Goal: Task Accomplishment & Management: Manage account settings

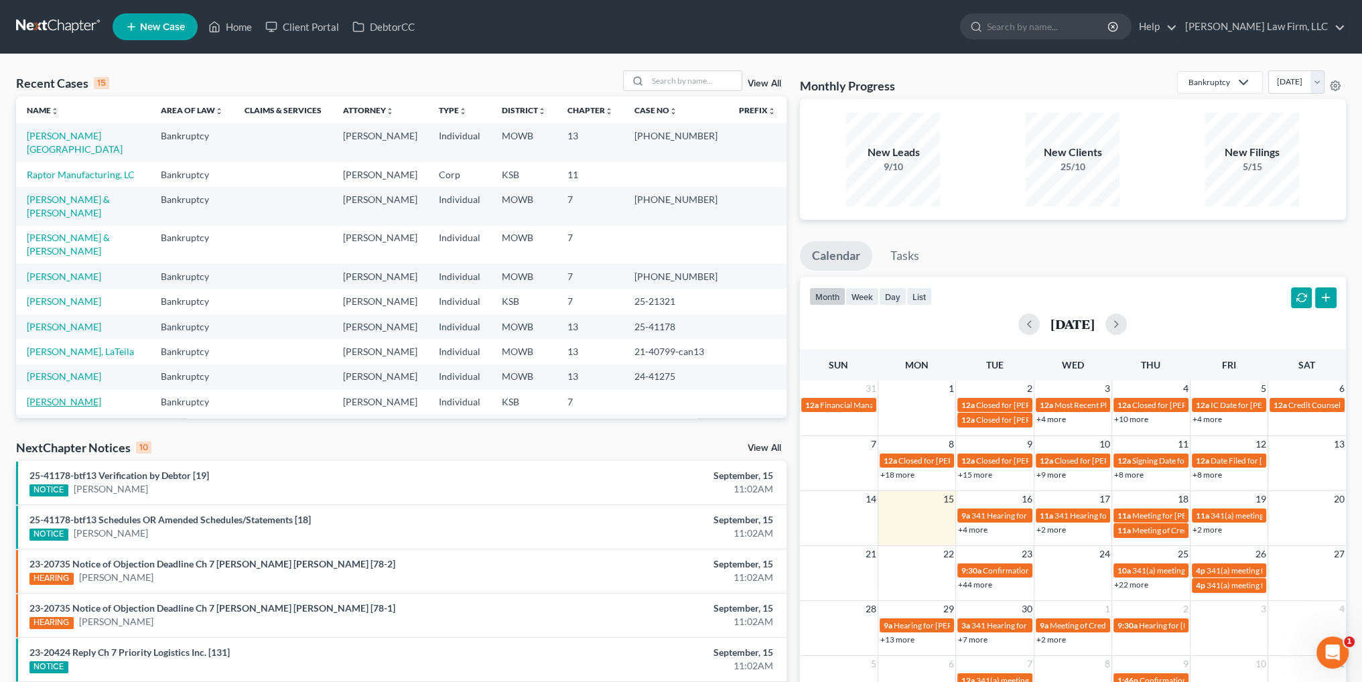
click at [76, 396] on link "[PERSON_NAME]" at bounding box center [64, 401] width 74 height 11
select select "4"
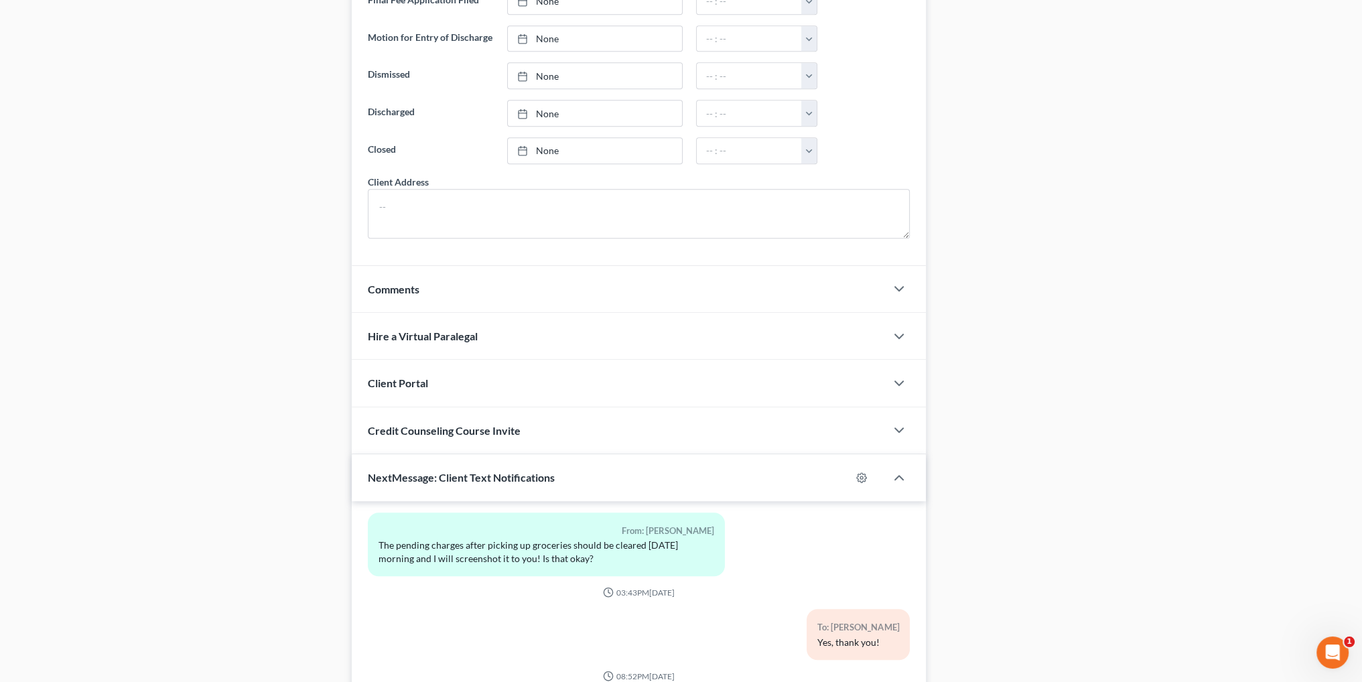
scroll to position [1035, 0]
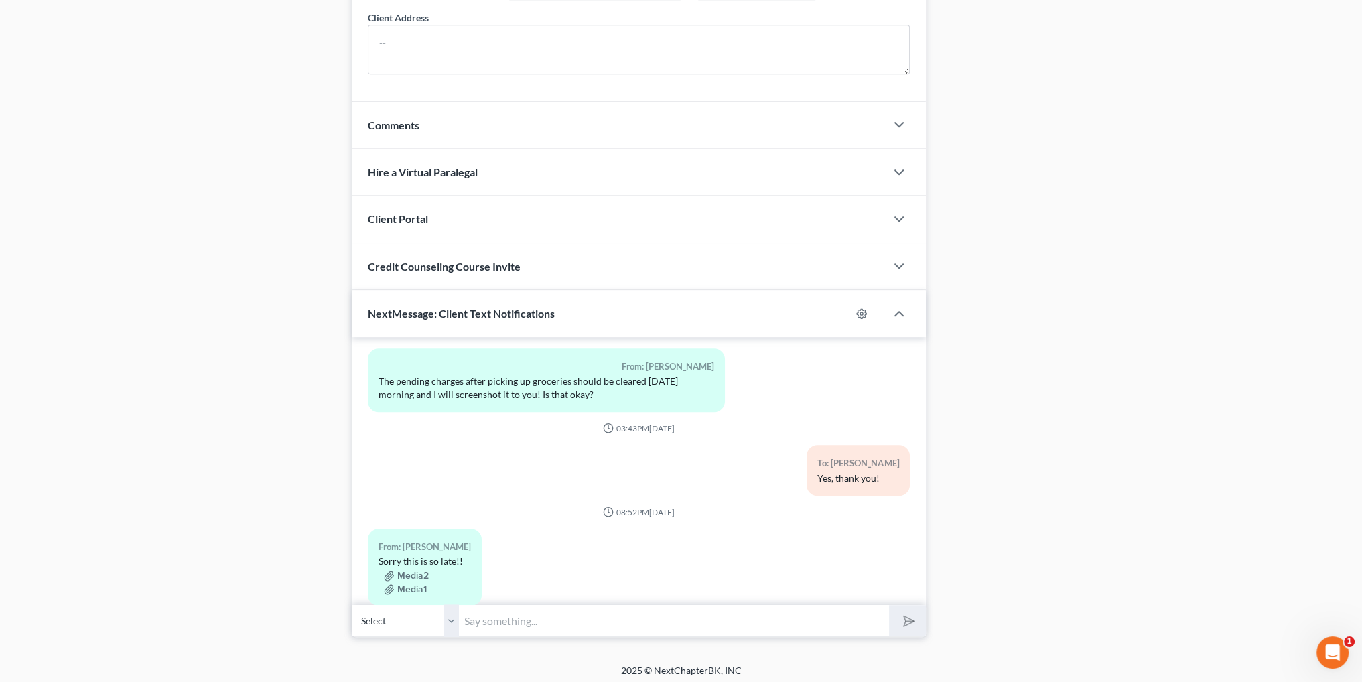
click at [651, 613] on input "text" at bounding box center [674, 620] width 430 height 33
click at [551, 613] on input "Hi [PERSON_NAME]! I" at bounding box center [674, 620] width 430 height 33
type input "Hi [PERSON_NAME]! I just wanted to let you know I sent your bankruptcy paperwor…"
click at [889, 605] on button "submit" at bounding box center [907, 620] width 37 height 31
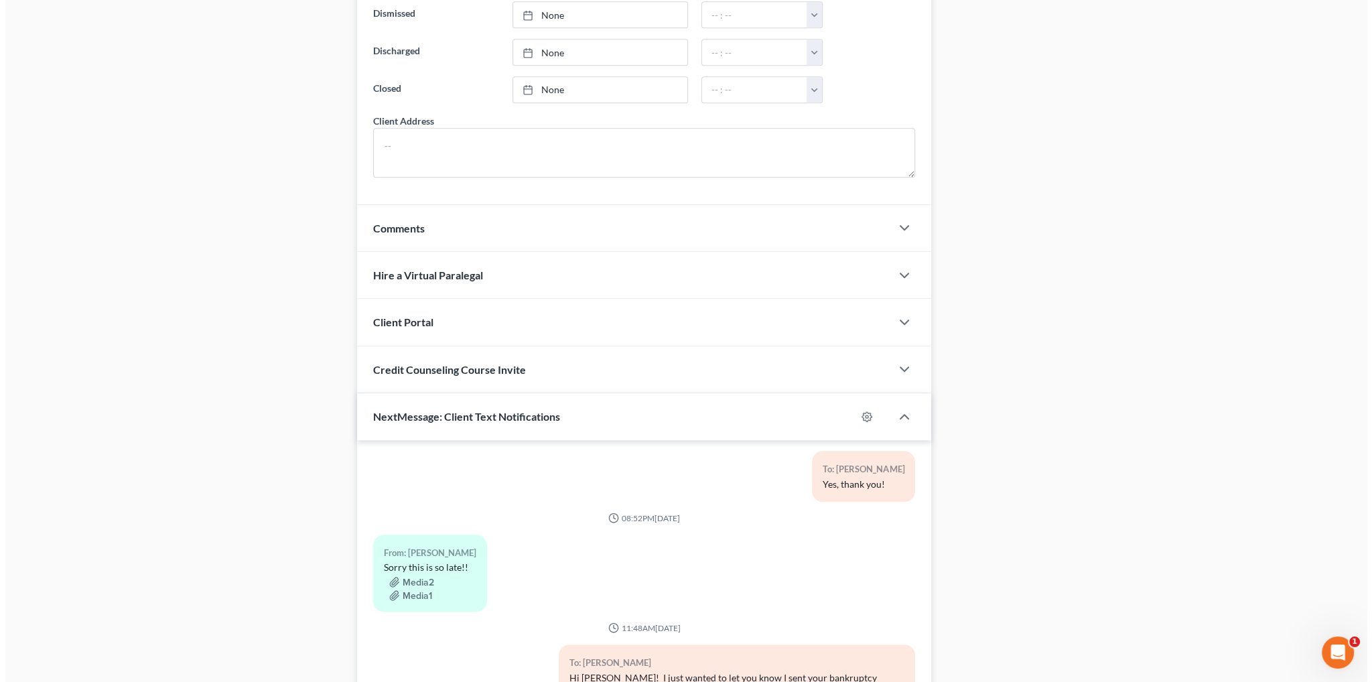
scroll to position [1035, 0]
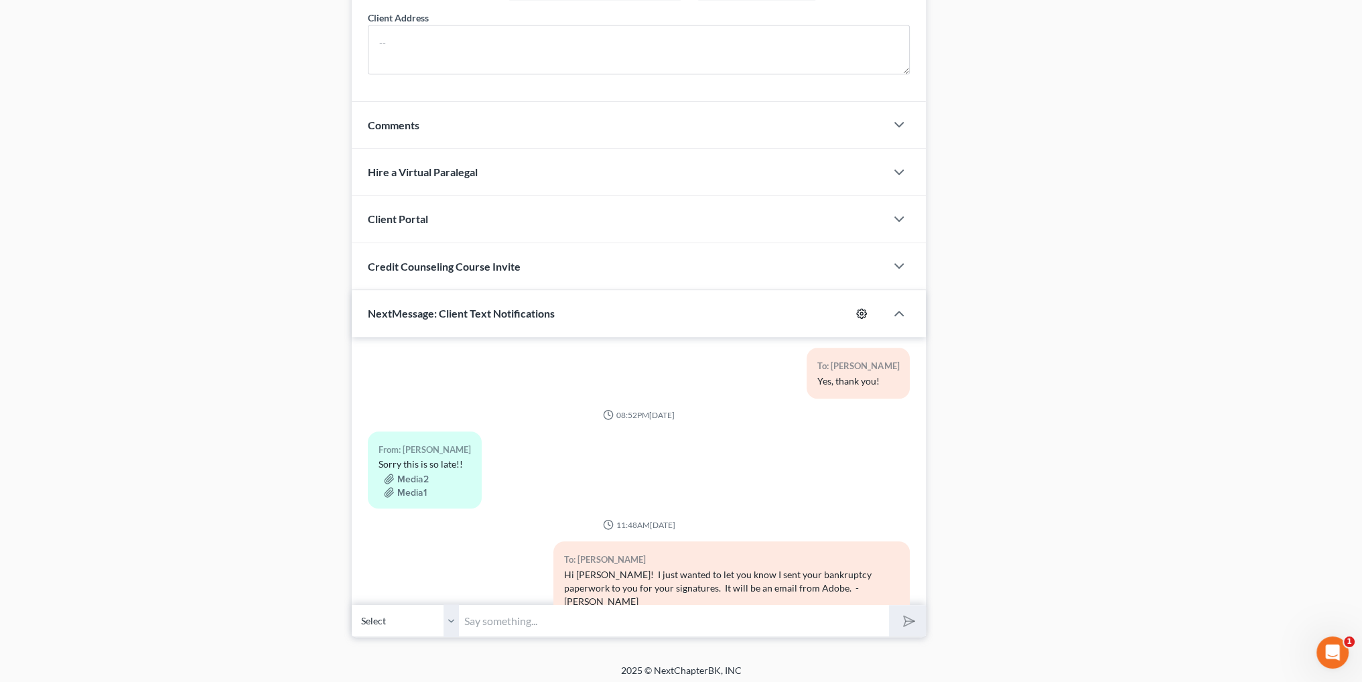
click at [857, 308] on icon "button" at bounding box center [862, 313] width 10 height 10
select select "9"
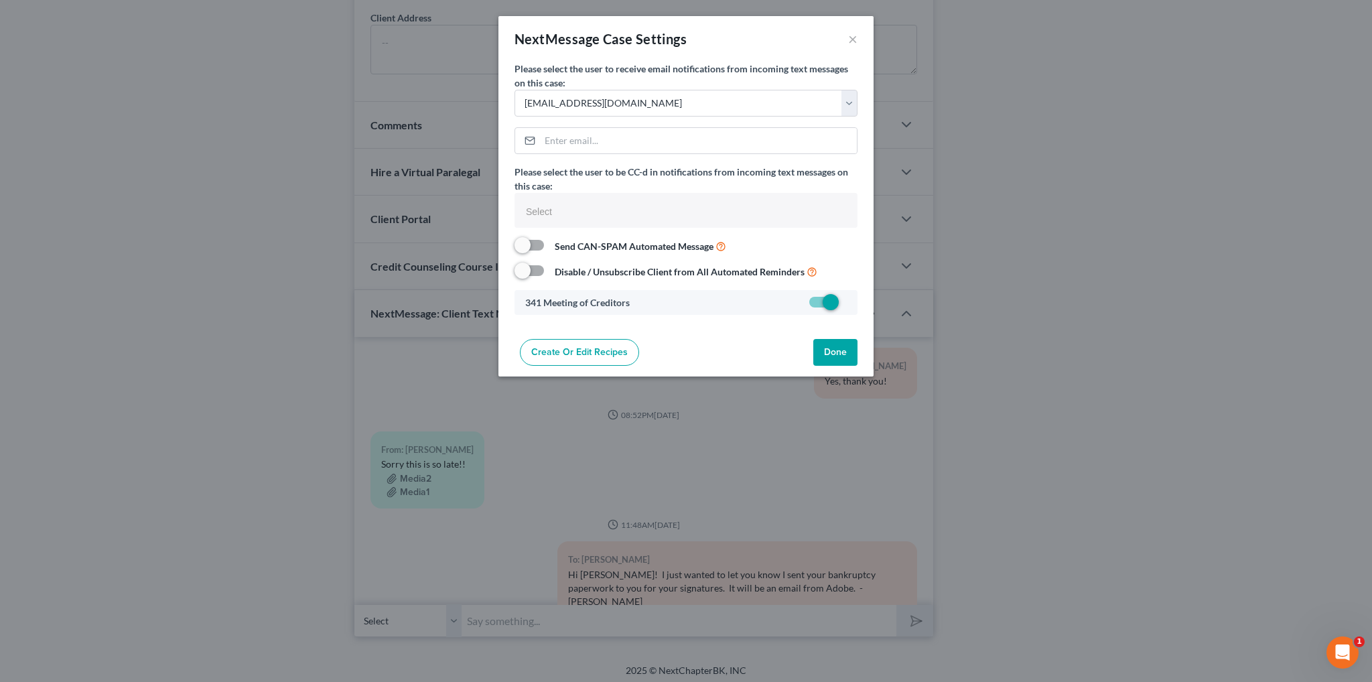
select select
click at [850, 105] on select "Select [EMAIL_ADDRESS][DOMAIN_NAME] [EMAIL_ADDRESS][DOMAIN_NAME] [EMAIL_ADDRESS…" at bounding box center [685, 103] width 343 height 27
select select "8"
click at [514, 90] on select "Select [EMAIL_ADDRESS][DOMAIN_NAME] [EMAIL_ADDRESS][DOMAIN_NAME] [EMAIL_ADDRESS…" at bounding box center [685, 103] width 343 height 27
click at [557, 211] on input "text" at bounding box center [684, 212] width 324 height 20
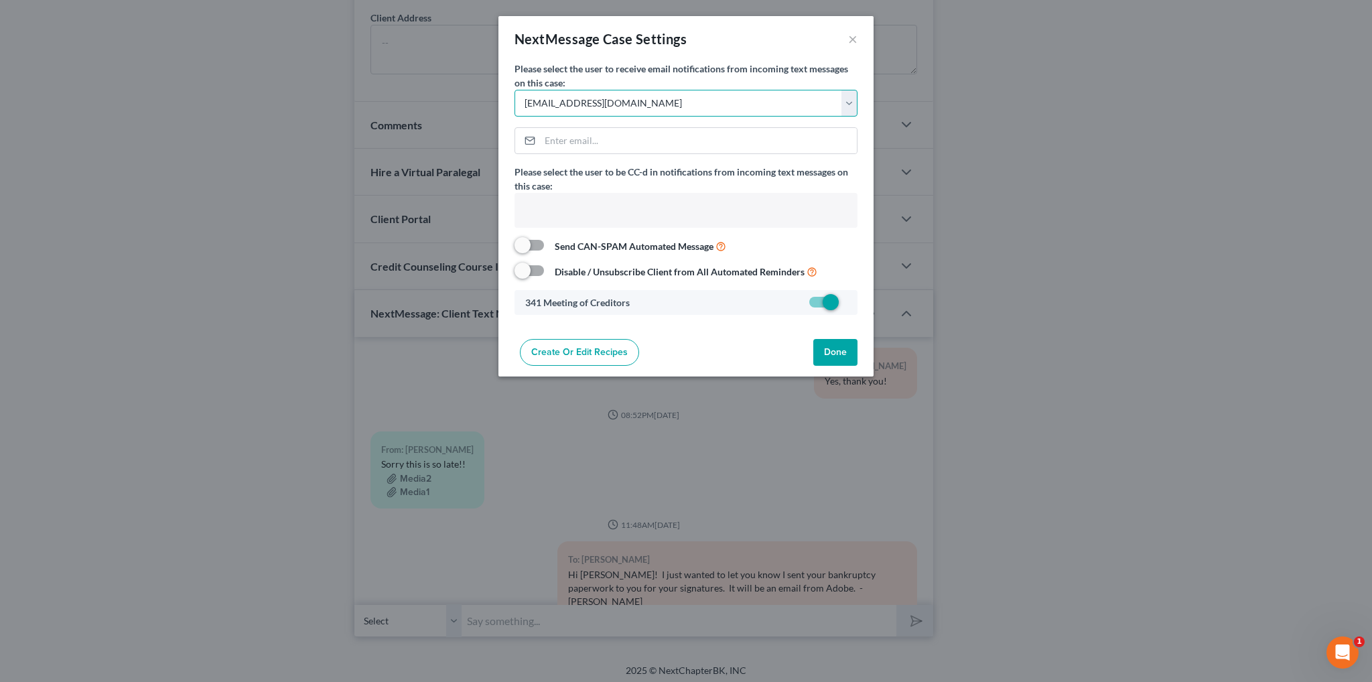
type input "Select"
click at [849, 100] on select "Select [EMAIL_ADDRESS][DOMAIN_NAME] [EMAIL_ADDRESS][DOMAIN_NAME] [EMAIL_ADDRESS…" at bounding box center [685, 103] width 343 height 27
select select "9"
click at [514, 90] on select "Select [EMAIL_ADDRESS][DOMAIN_NAME] [EMAIL_ADDRESS][DOMAIN_NAME] [EMAIL_ADDRESS…" at bounding box center [685, 103] width 343 height 27
click at [573, 202] on input "text" at bounding box center [684, 212] width 324 height 20
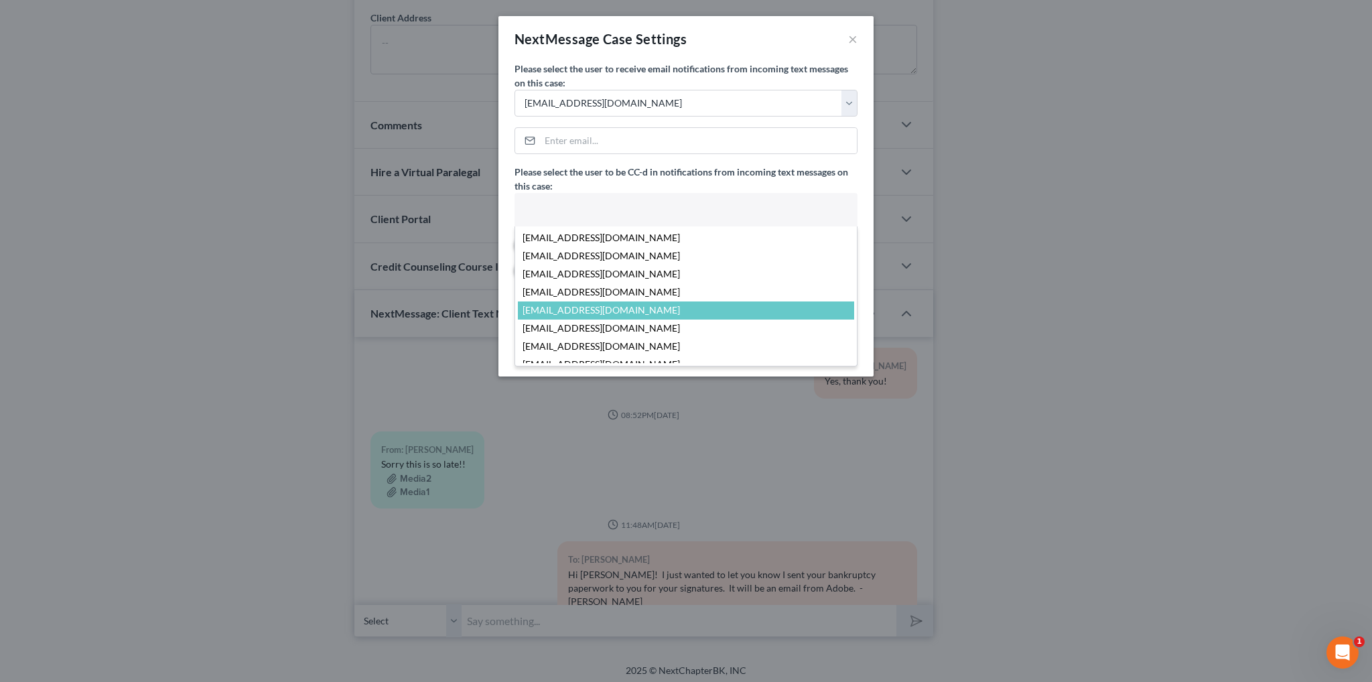
scroll to position [47, 0]
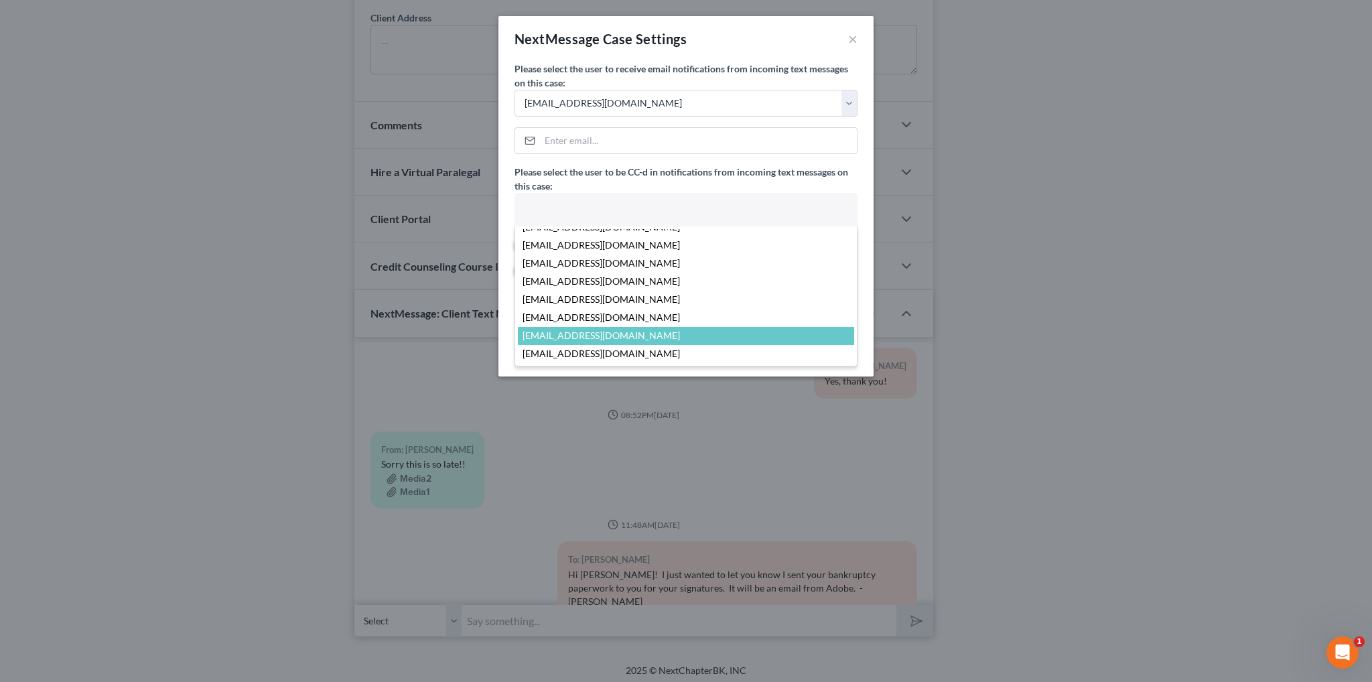
select select "24415"
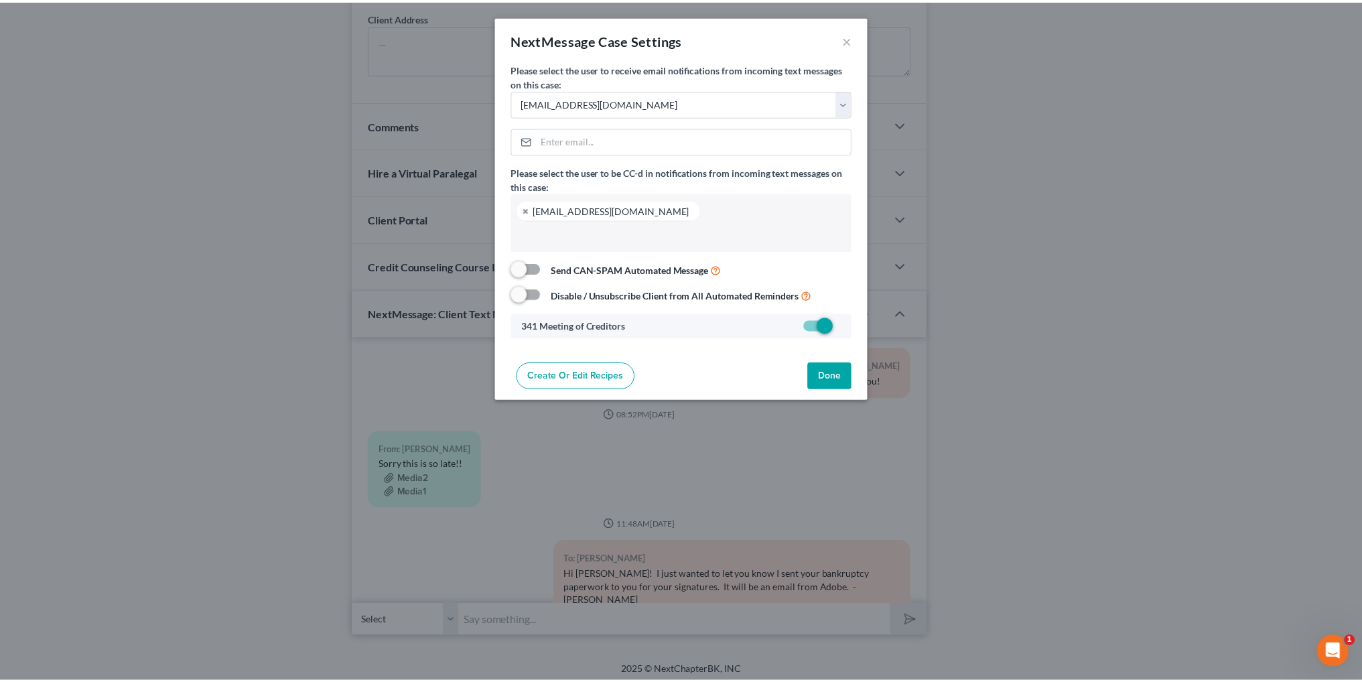
scroll to position [0, 0]
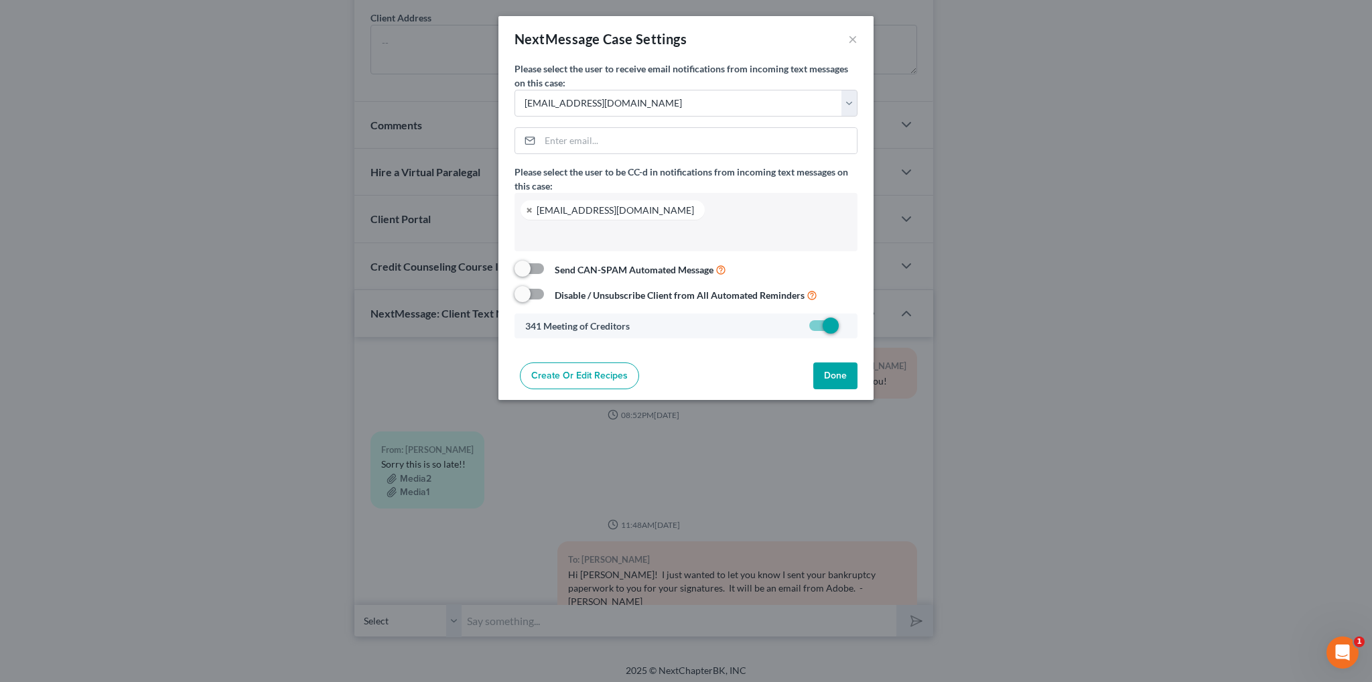
click at [835, 373] on button "Done" at bounding box center [835, 375] width 44 height 27
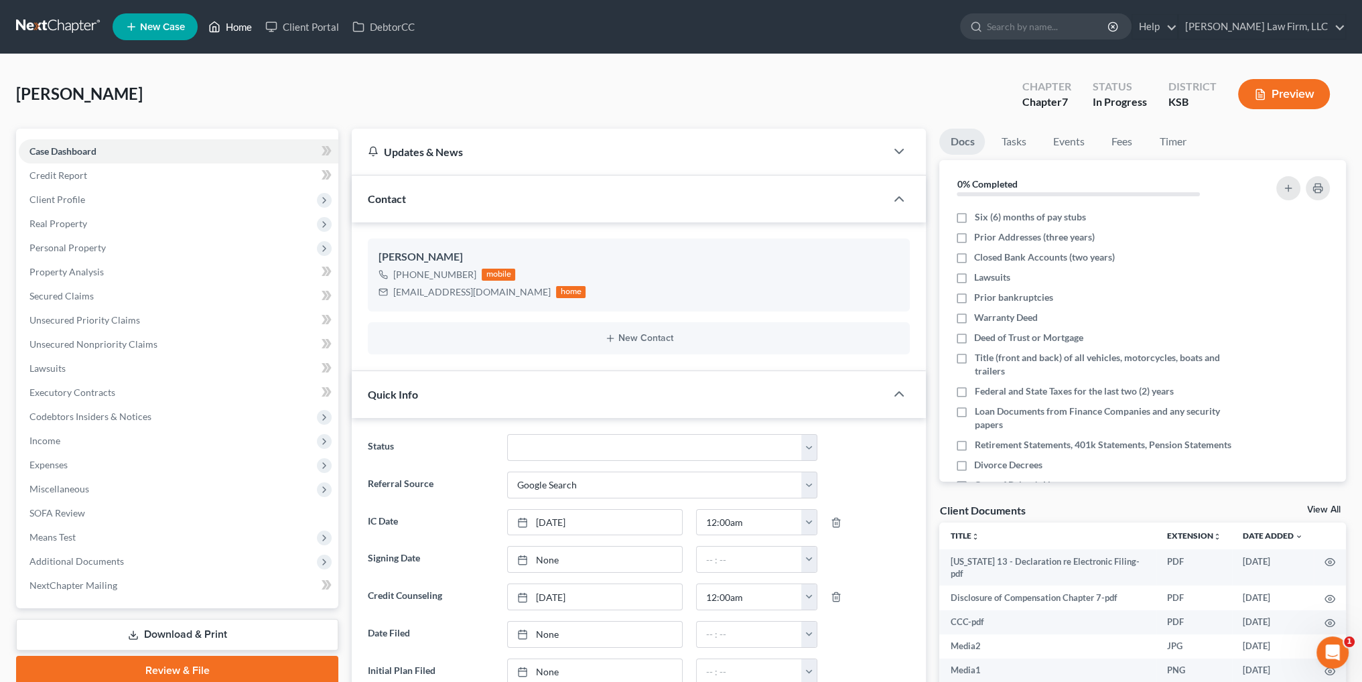
click at [233, 26] on link "Home" at bounding box center [230, 27] width 57 height 24
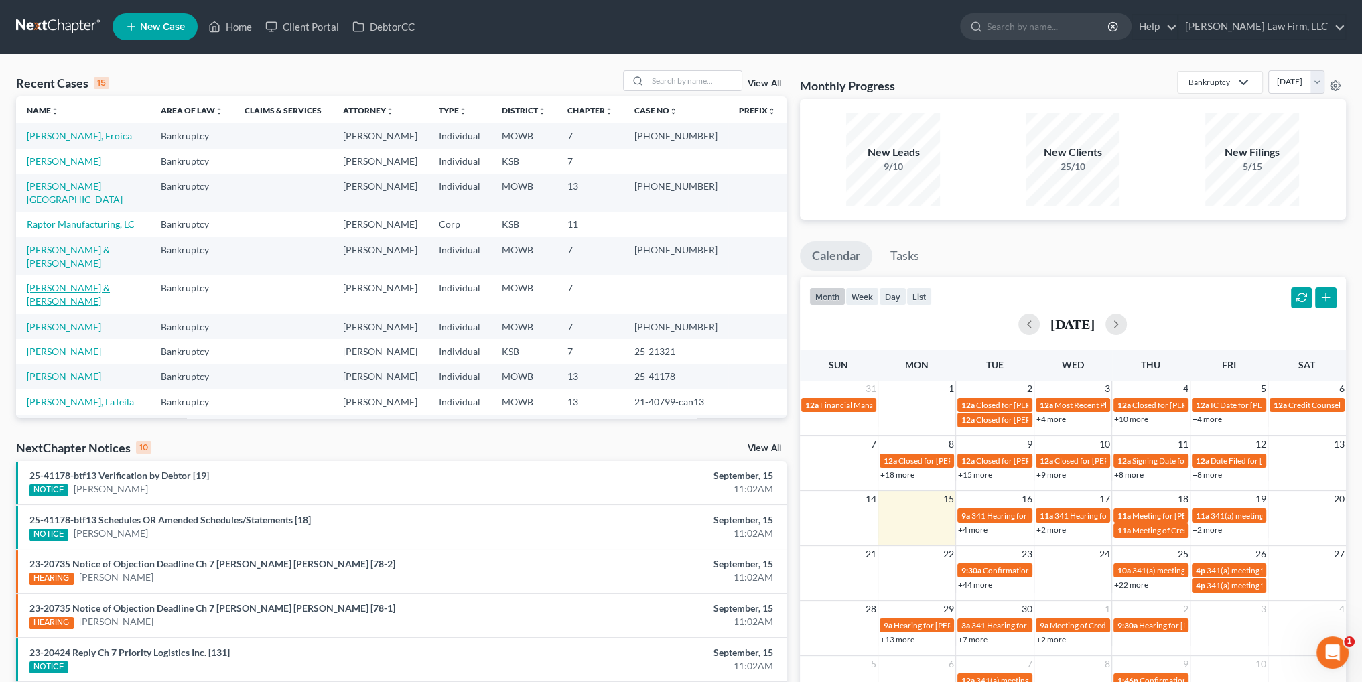
click at [66, 290] on link "[PERSON_NAME] & [PERSON_NAME]" at bounding box center [68, 294] width 83 height 25
select select "0"
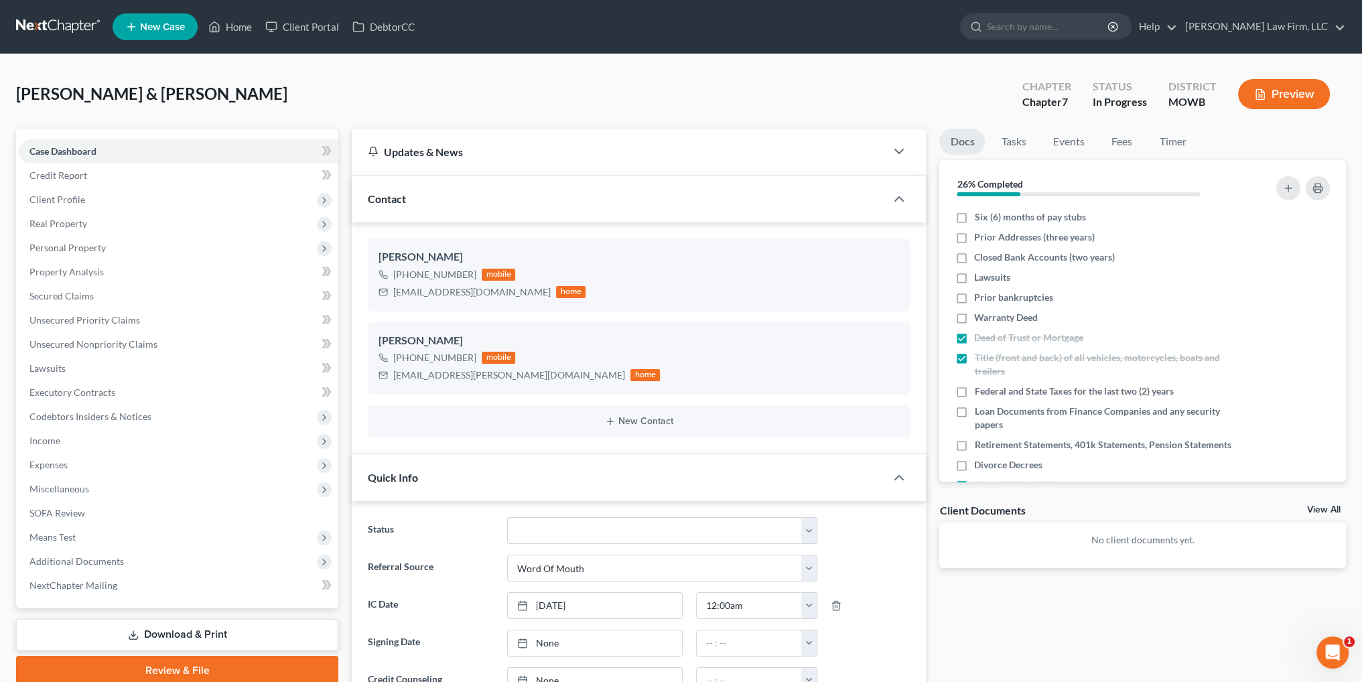
click at [187, 634] on link "Download & Print" at bounding box center [177, 634] width 322 height 31
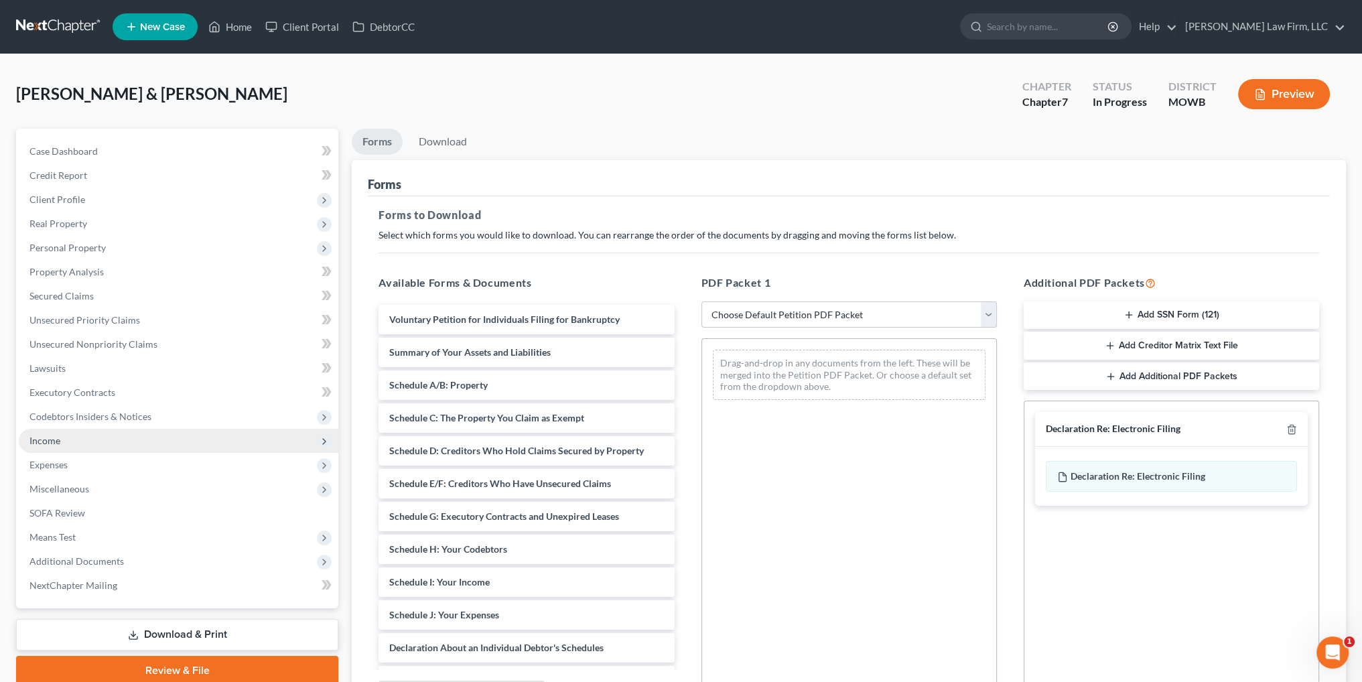
click at [40, 437] on span "Income" at bounding box center [44, 440] width 31 height 11
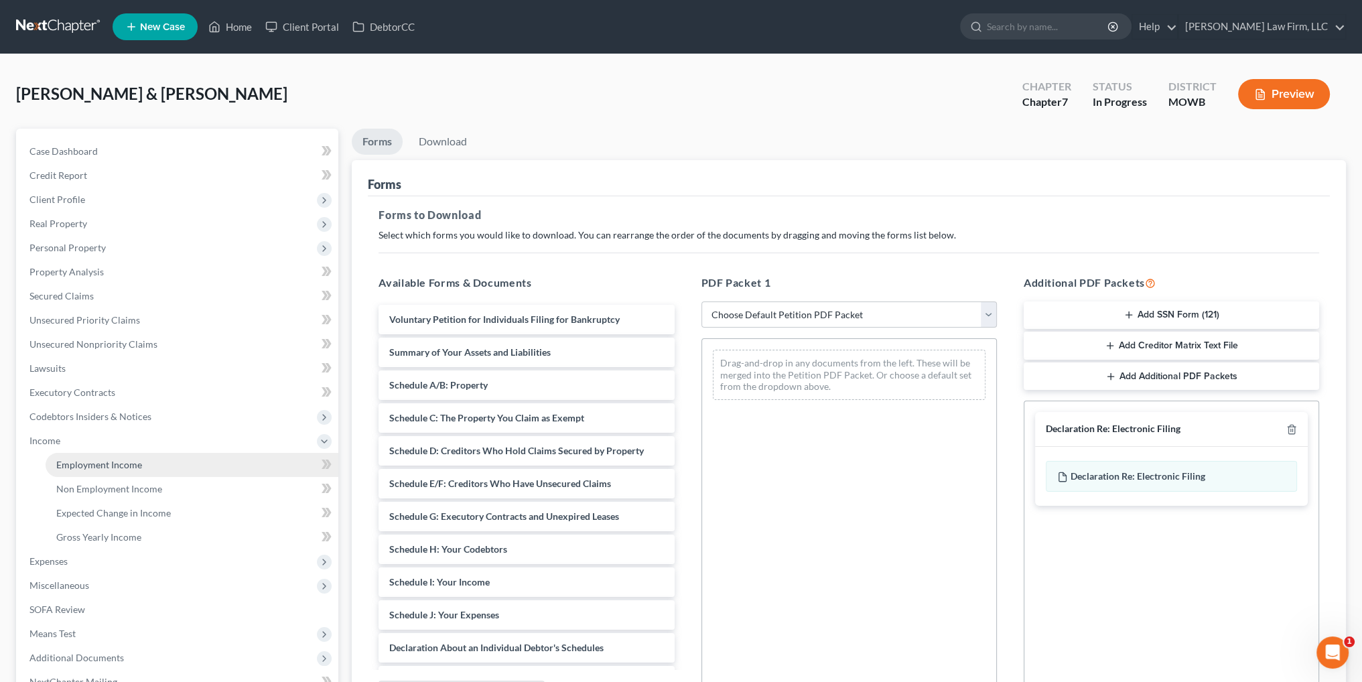
click at [92, 461] on span "Employment Income" at bounding box center [99, 464] width 86 height 11
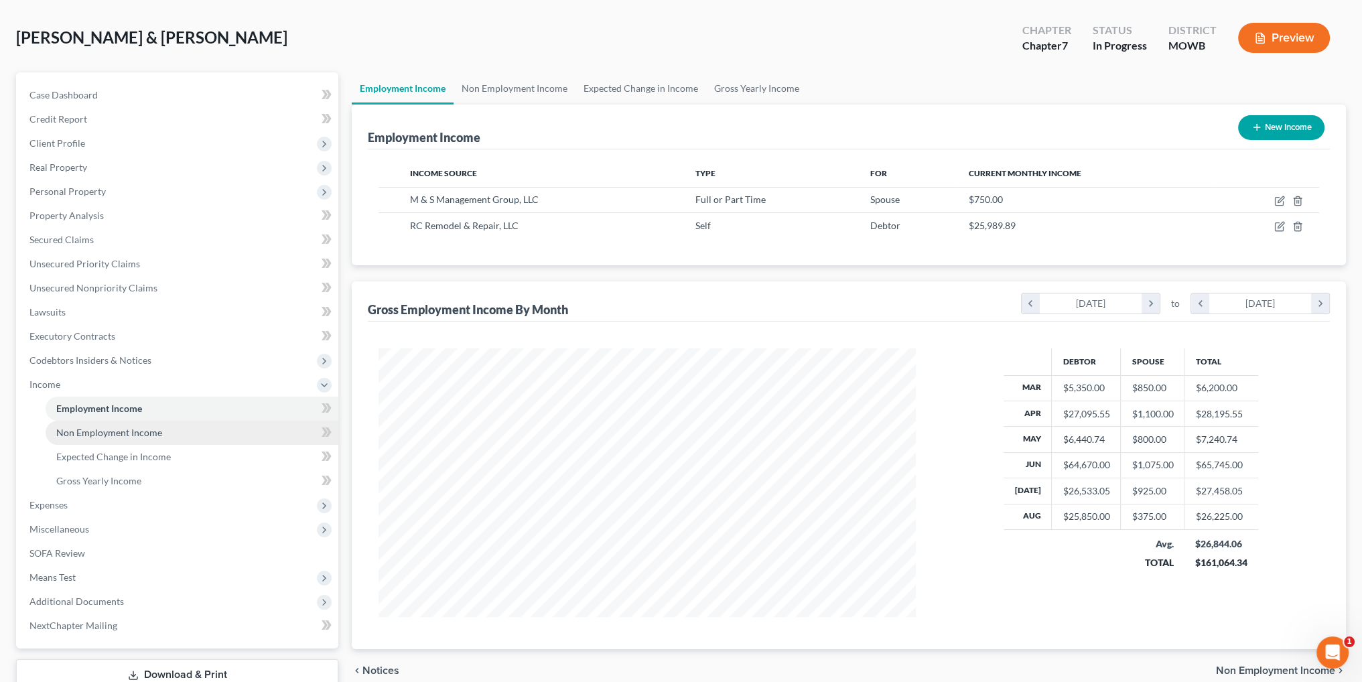
scroll to position [150, 0]
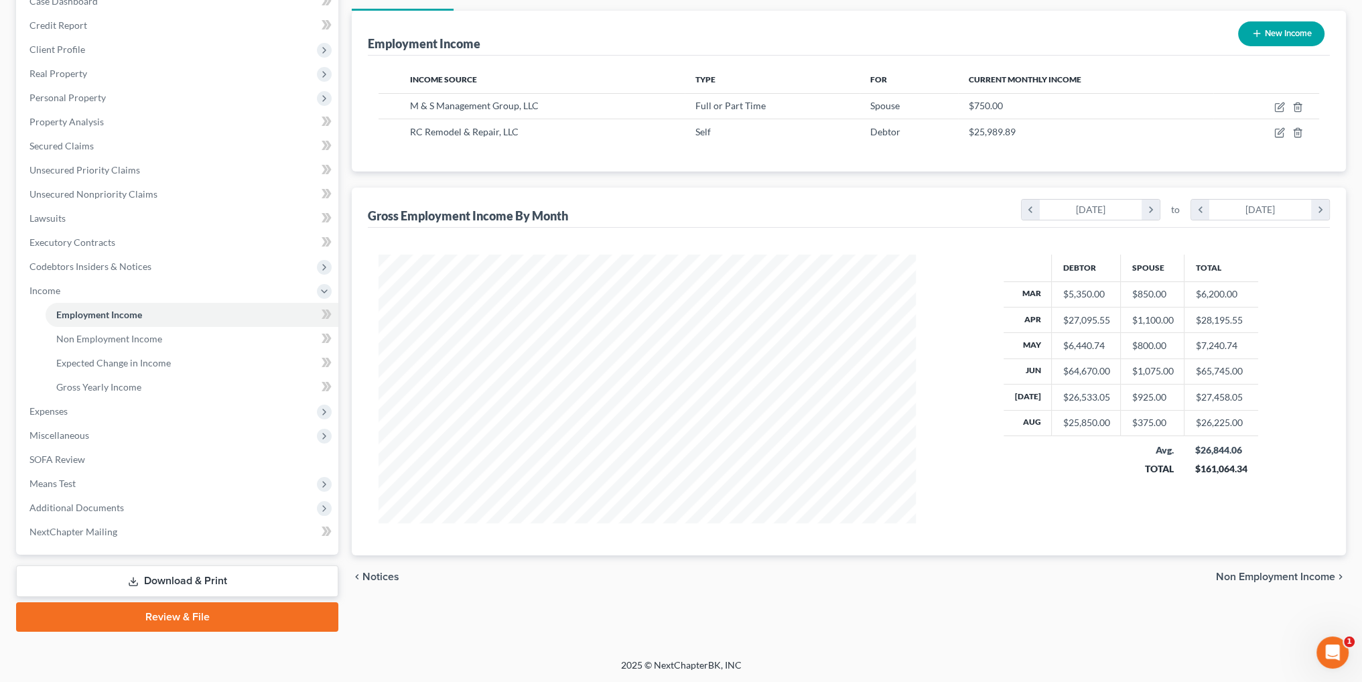
click at [196, 577] on link "Download & Print" at bounding box center [177, 580] width 322 height 31
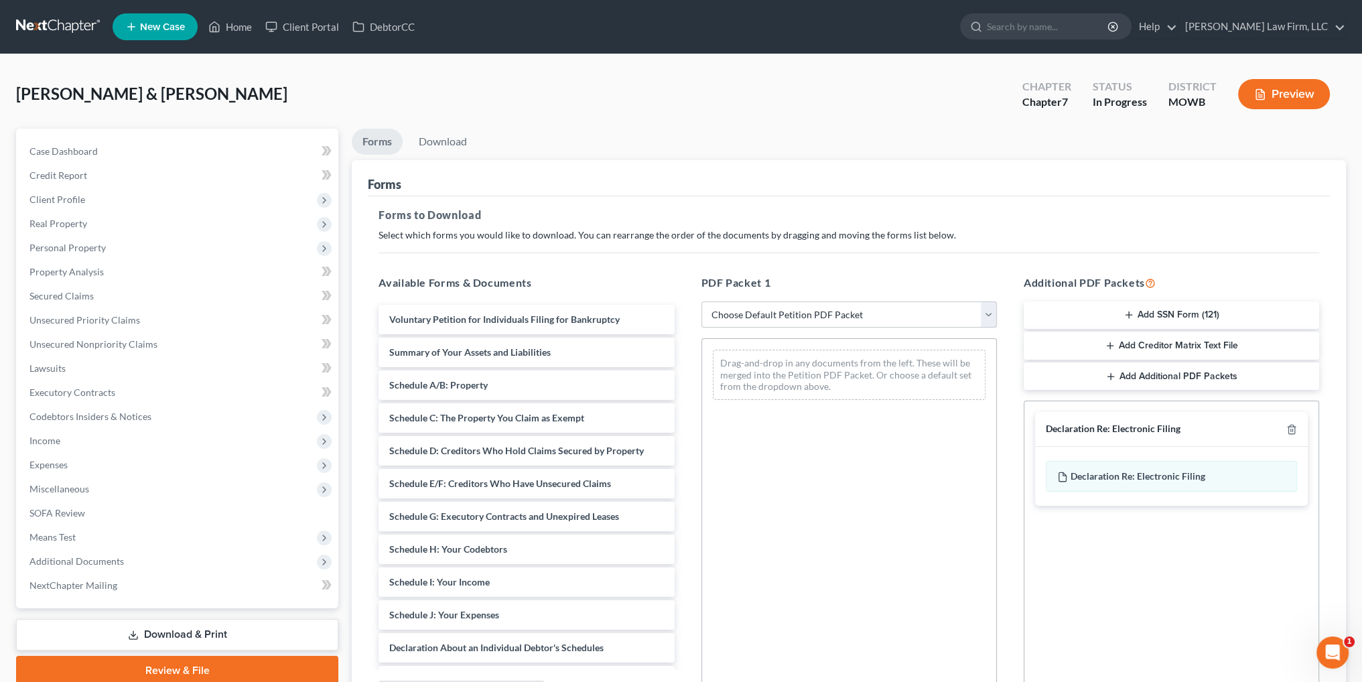
click at [799, 311] on select "Choose Default Petition PDF Packet Complete Bankruptcy Petition (all forms and …" at bounding box center [848, 314] width 295 height 27
select select "0"
click at [701, 301] on select "Choose Default Petition PDF Packet Complete Bankruptcy Petition (all forms and …" at bounding box center [848, 314] width 295 height 27
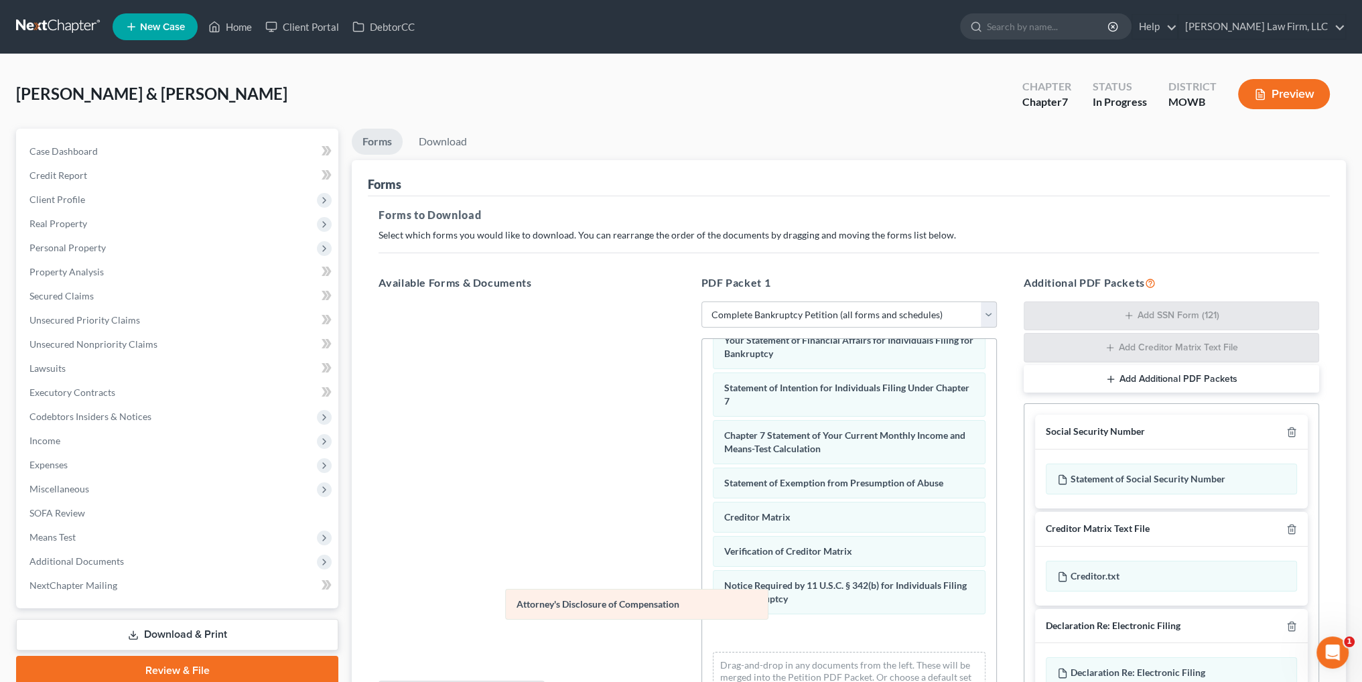
scroll to position [380, 0]
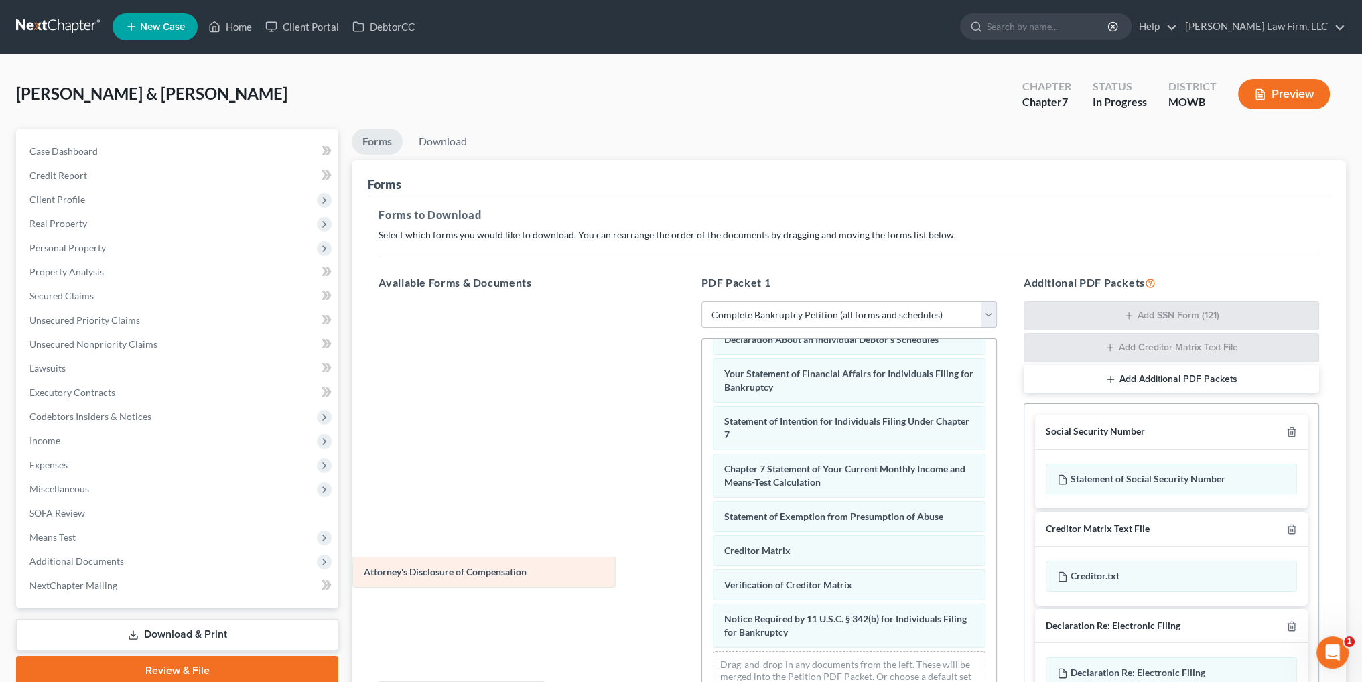
drag, startPoint x: 766, startPoint y: 626, endPoint x: 407, endPoint y: 571, distance: 363.8
click at [702, 571] on div "Attorney's Disclosure of Compensation Voluntary Petition for Individuals Filing…" at bounding box center [849, 335] width 294 height 754
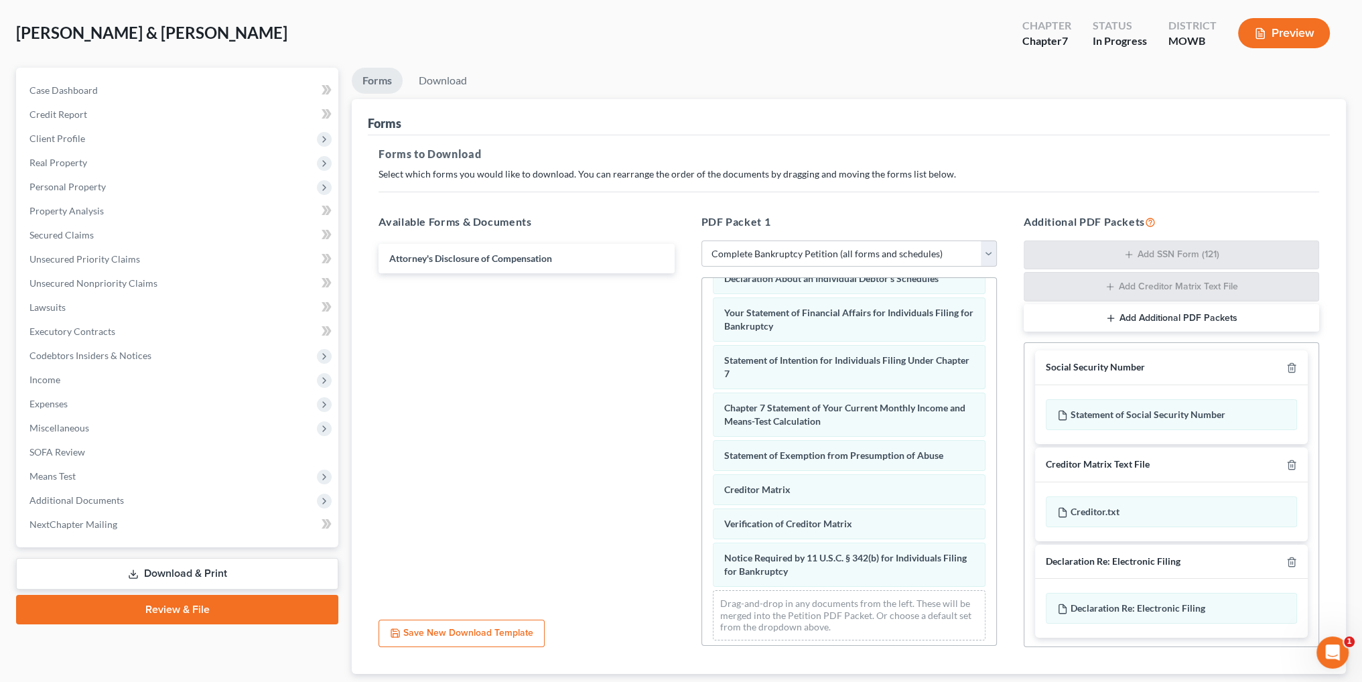
scroll to position [145, 0]
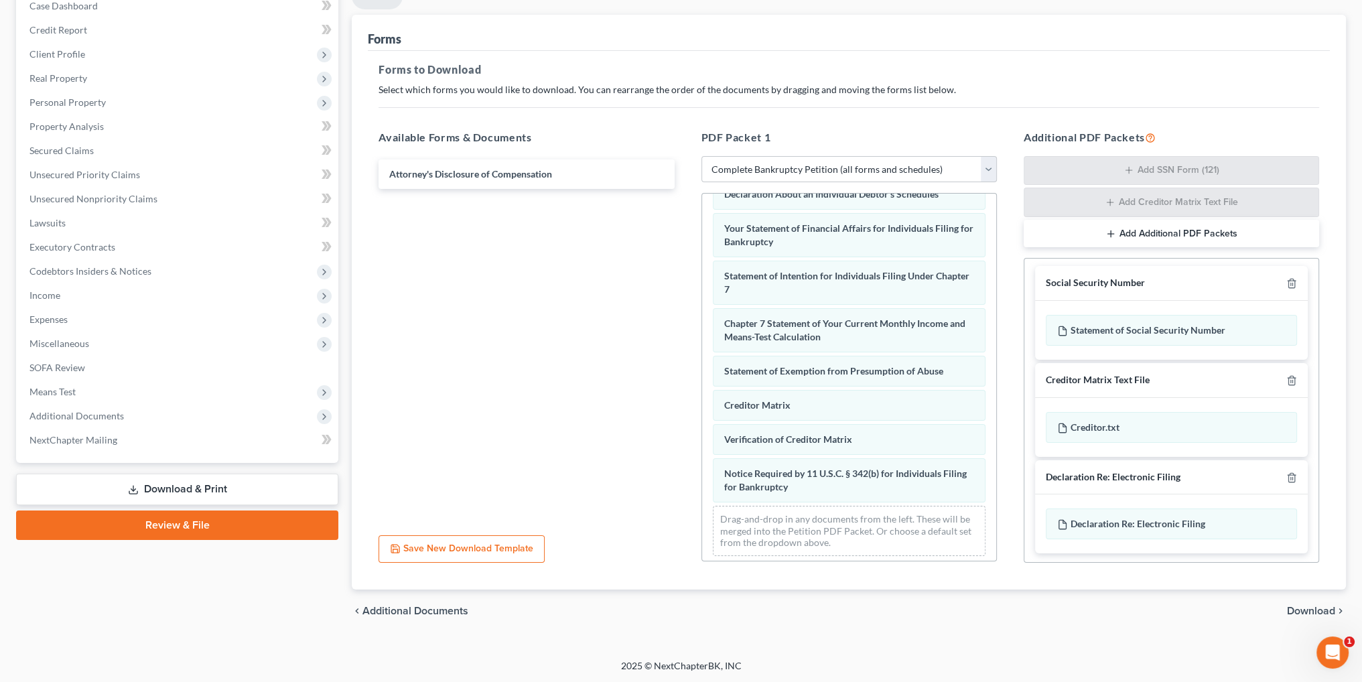
click at [1315, 612] on span "Download" at bounding box center [1311, 610] width 48 height 11
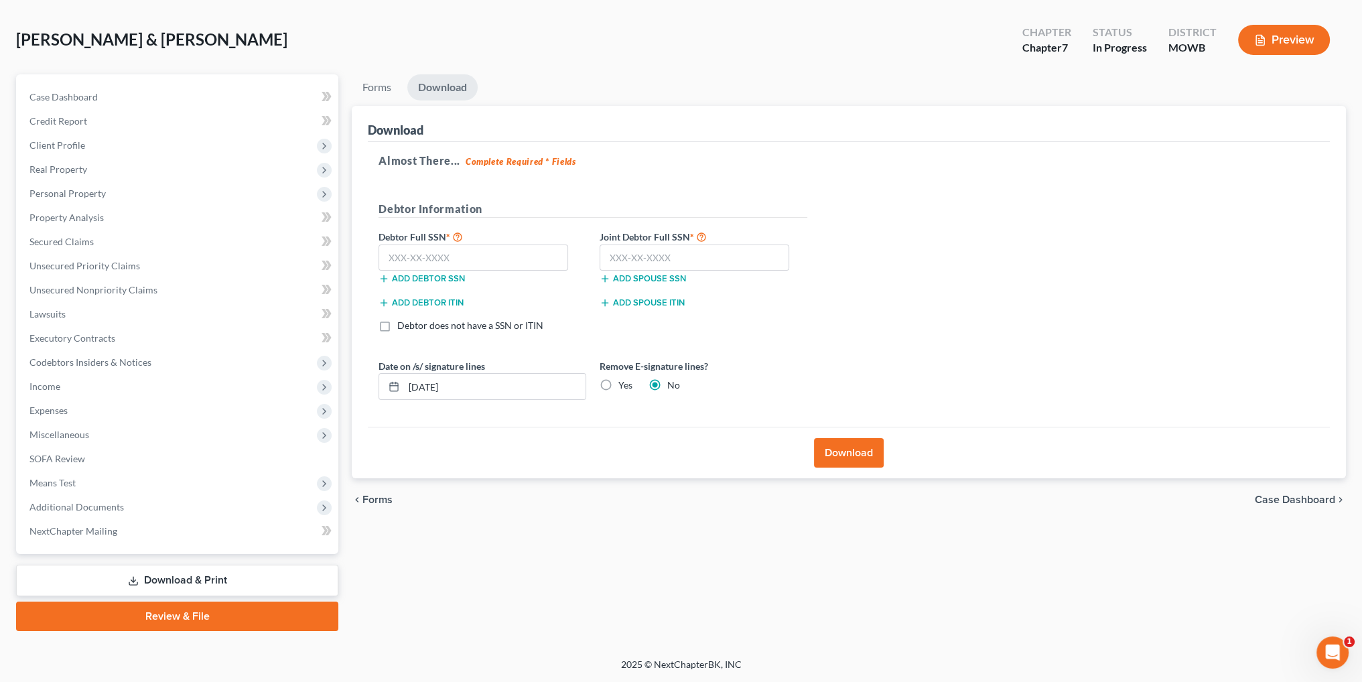
scroll to position [54, 0]
click at [499, 255] on input "text" at bounding box center [473, 258] width 190 height 27
type input "496-96-2832"
drag, startPoint x: 618, startPoint y: 233, endPoint x: 624, endPoint y: 242, distance: 11.0
click at [624, 242] on label "Joint Debtor Full SSN *" at bounding box center [703, 237] width 221 height 16
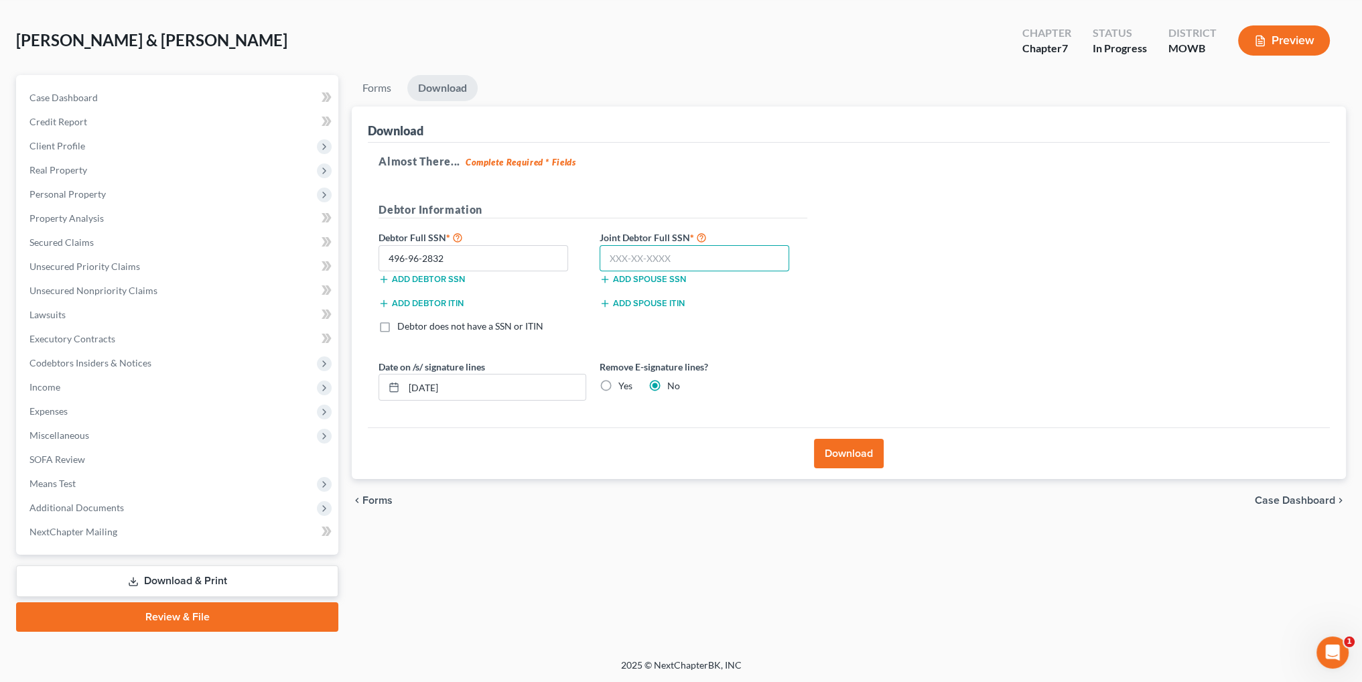
click at [620, 261] on input "text" at bounding box center [694, 258] width 190 height 27
type input "493-04-3212"
drag, startPoint x: 480, startPoint y: 389, endPoint x: 385, endPoint y: 390, distance: 94.4
click at [385, 390] on div "[DATE]" at bounding box center [482, 387] width 208 height 27
click at [618, 384] on label "Yes" at bounding box center [625, 385] width 14 height 13
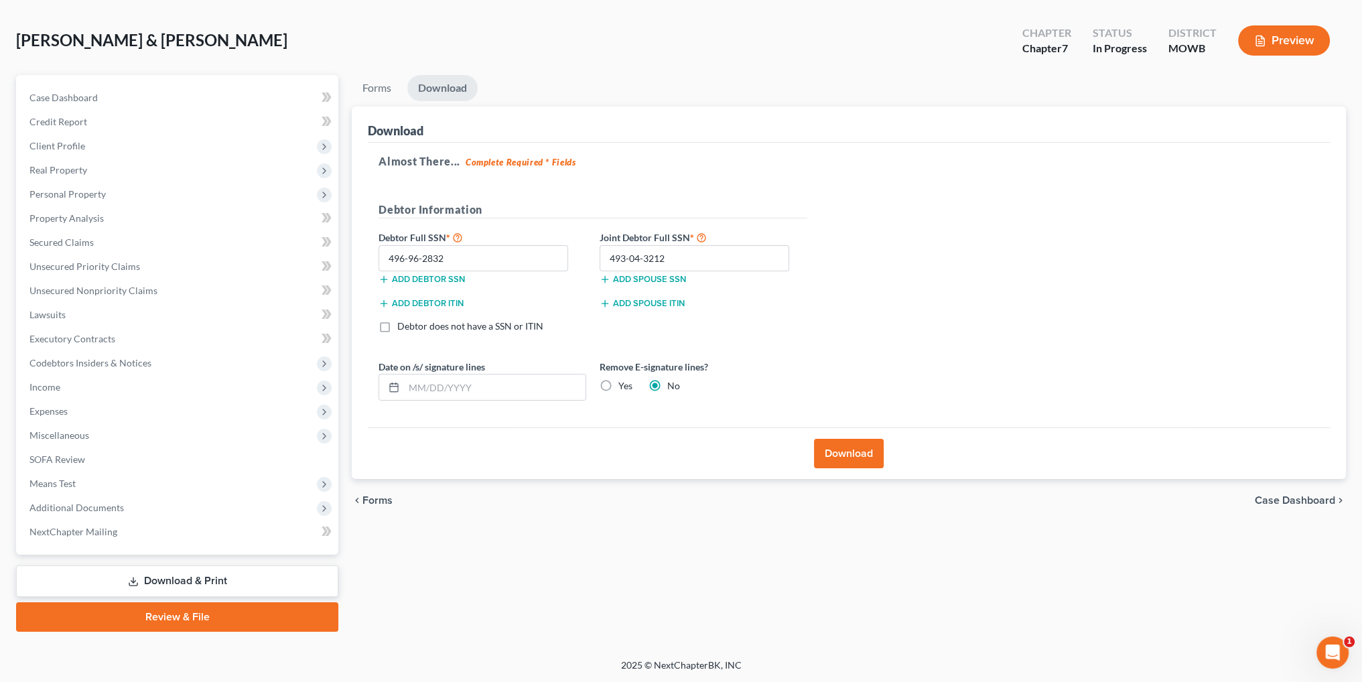
click at [624, 384] on input "Yes" at bounding box center [628, 383] width 9 height 9
radio input "true"
radio input "false"
drag, startPoint x: 857, startPoint y: 455, endPoint x: 890, endPoint y: 455, distance: 32.8
click at [857, 455] on button "Download" at bounding box center [849, 453] width 70 height 29
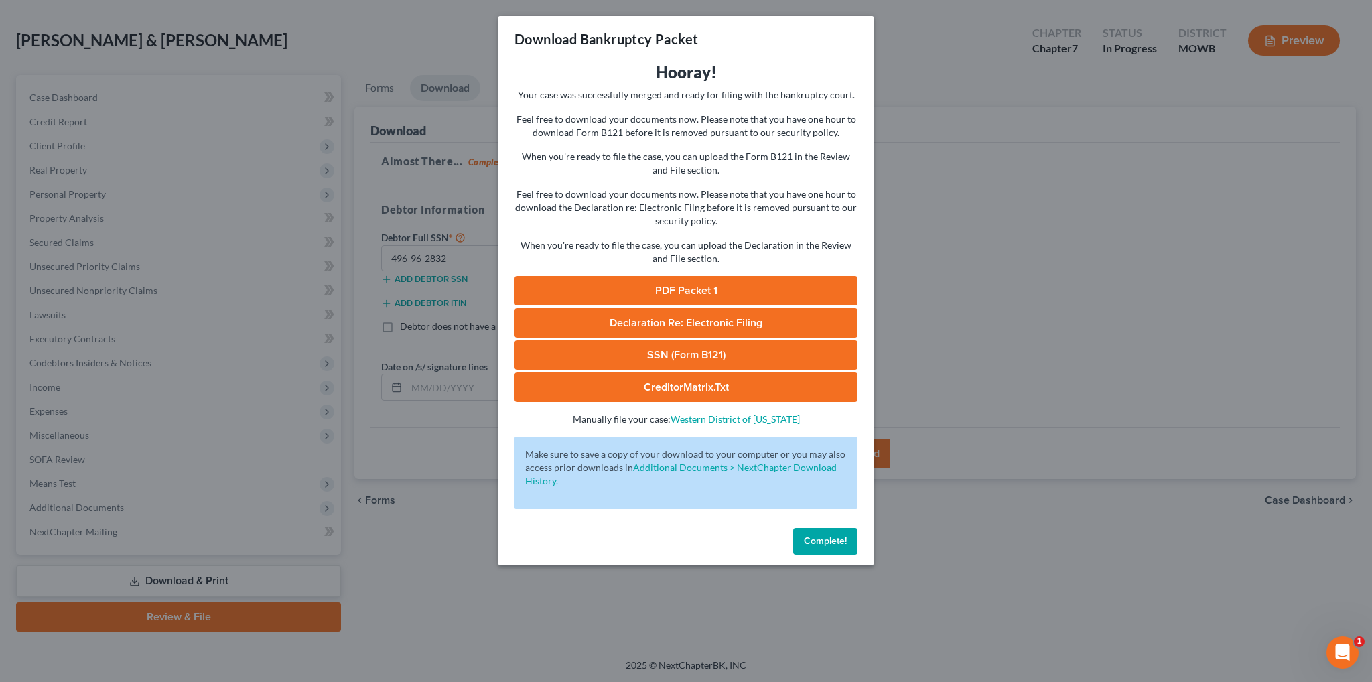
click at [685, 287] on link "PDF Packet 1" at bounding box center [685, 290] width 343 height 29
click at [670, 325] on span "Declaration Re: Electronic Filing" at bounding box center [686, 322] width 153 height 13
click at [817, 543] on span "Complete!" at bounding box center [825, 540] width 43 height 11
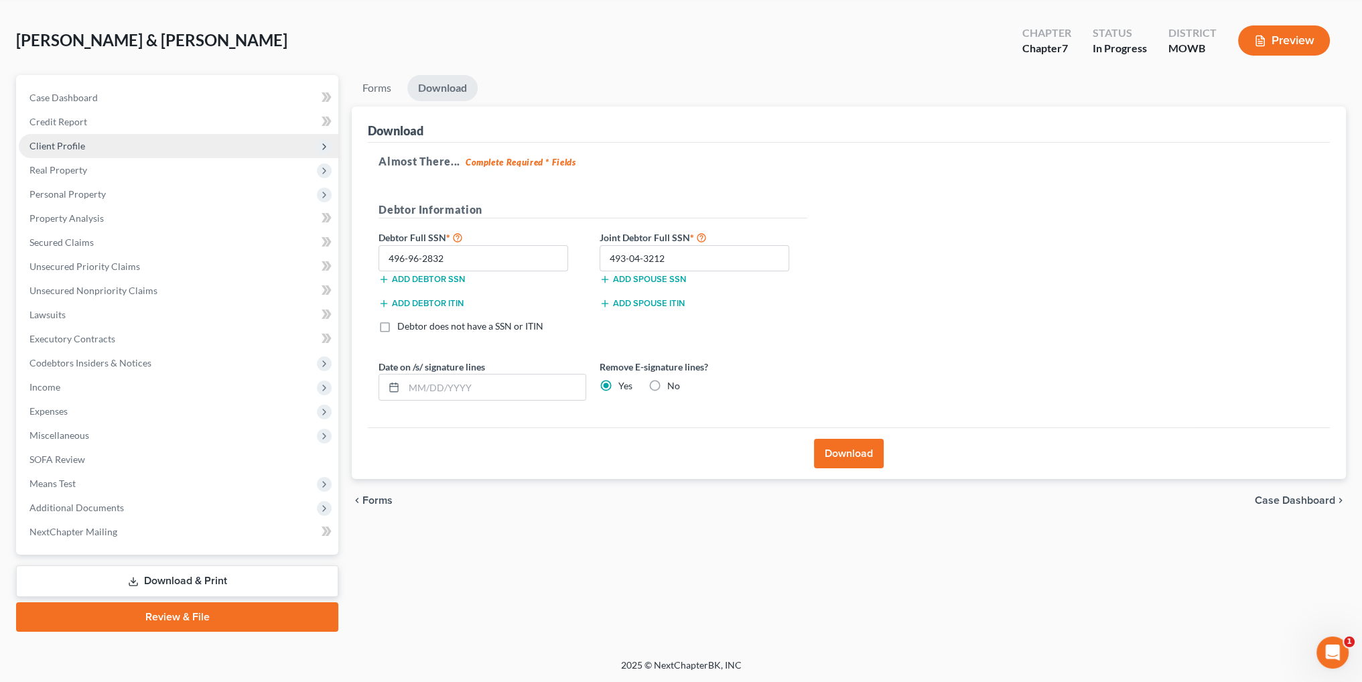
click at [62, 145] on span "Client Profile" at bounding box center [57, 145] width 56 height 11
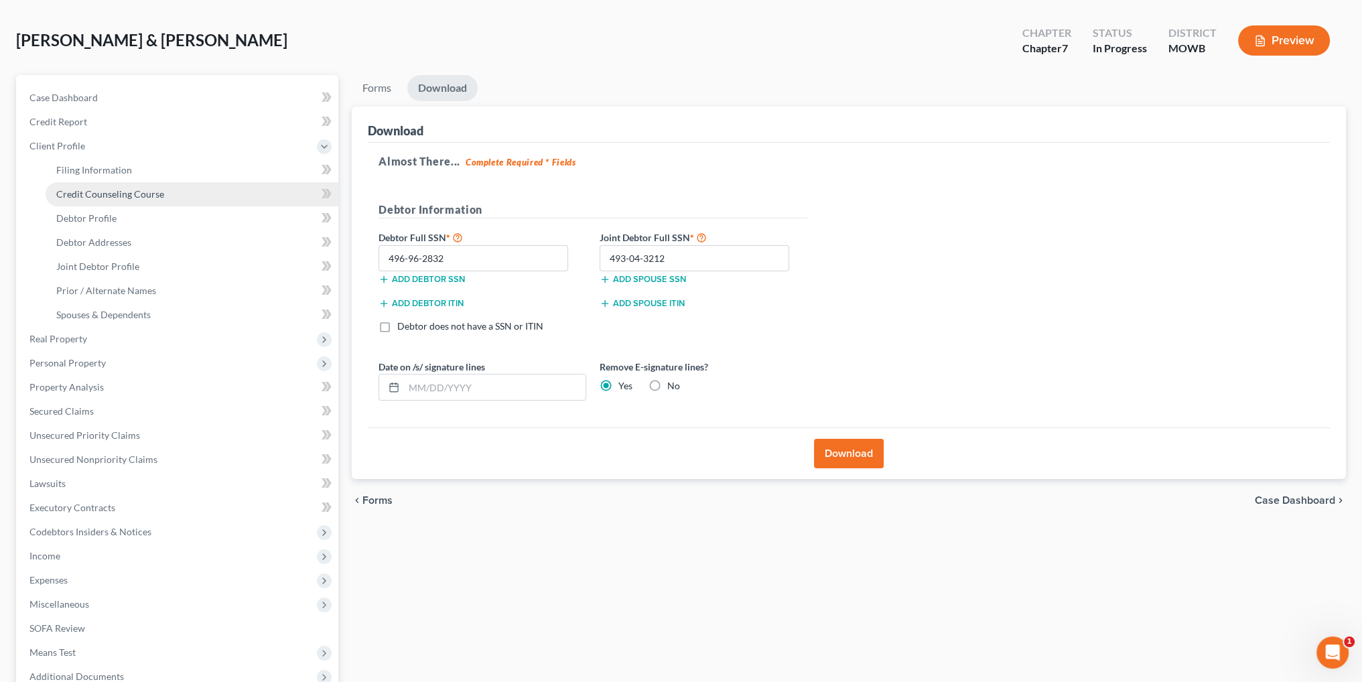
click at [106, 197] on span "Credit Counseling Course" at bounding box center [110, 193] width 108 height 11
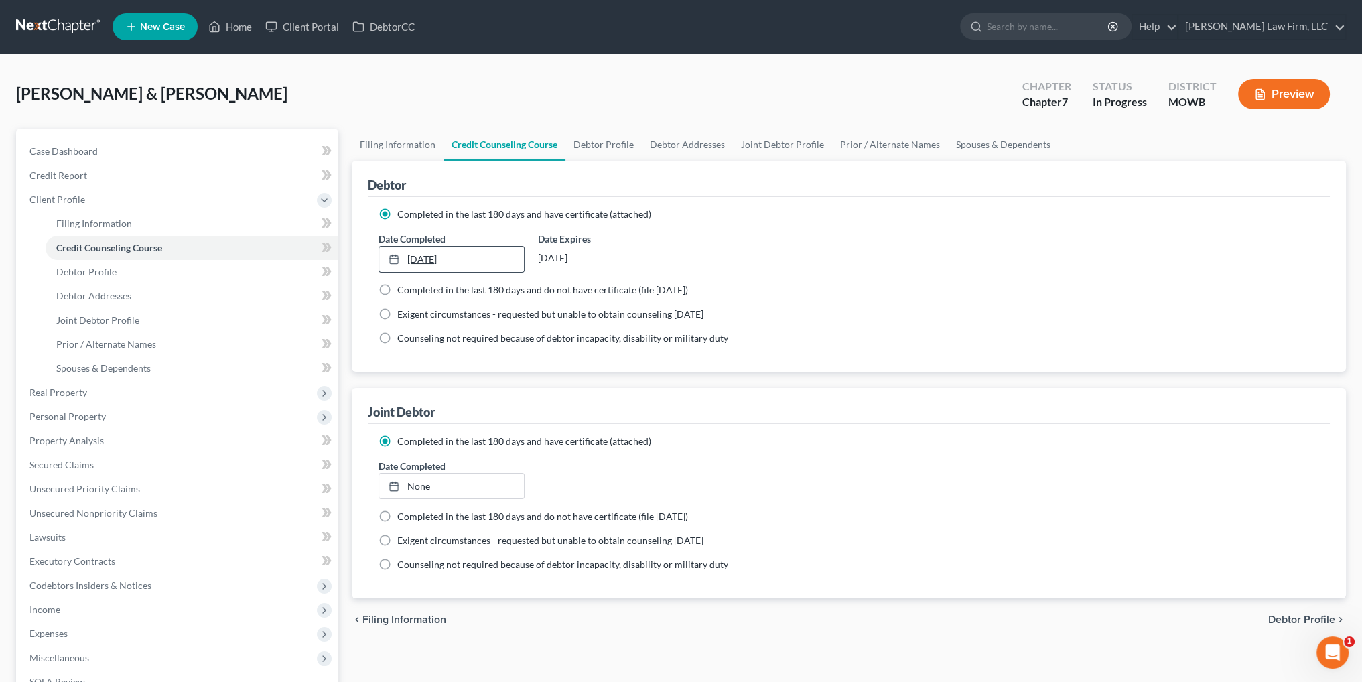
click at [411, 255] on link "[DATE]" at bounding box center [451, 258] width 144 height 25
type input "[DATE]"
click at [409, 492] on link "None" at bounding box center [451, 486] width 144 height 25
click at [96, 273] on span "Debtor Profile" at bounding box center [86, 271] width 60 height 11
select select "1"
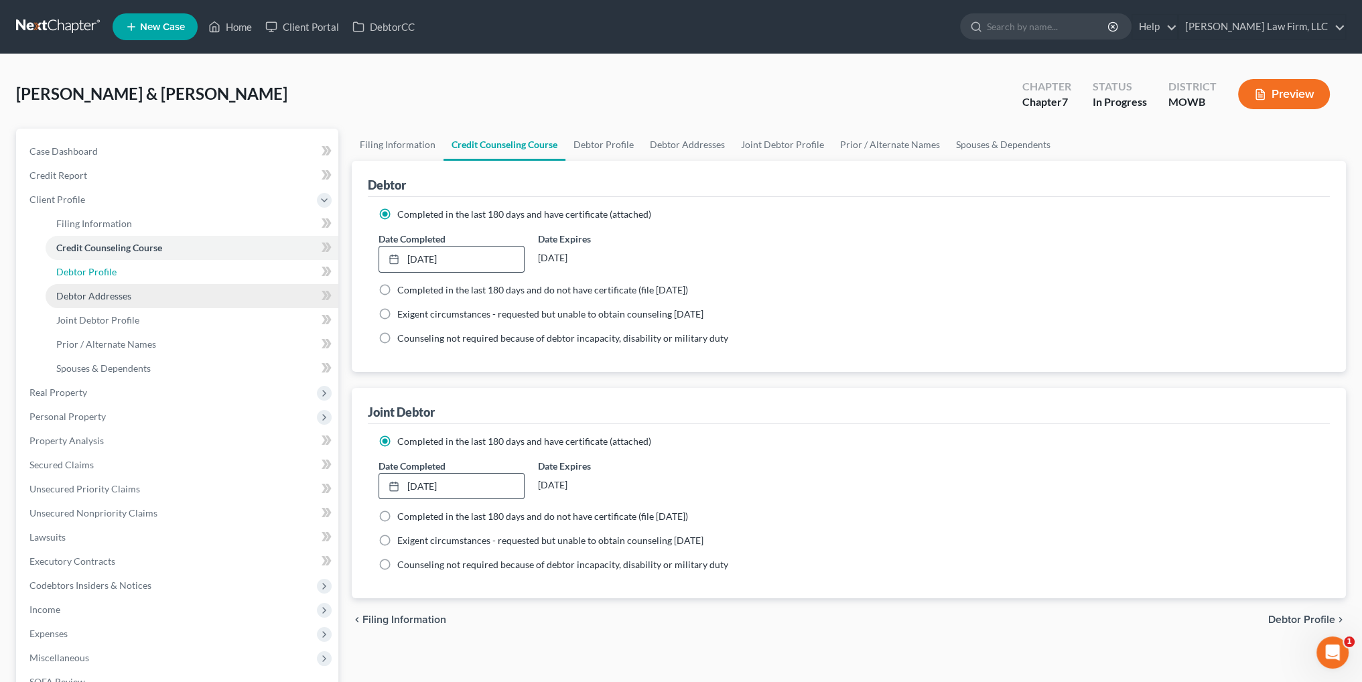
select select "3"
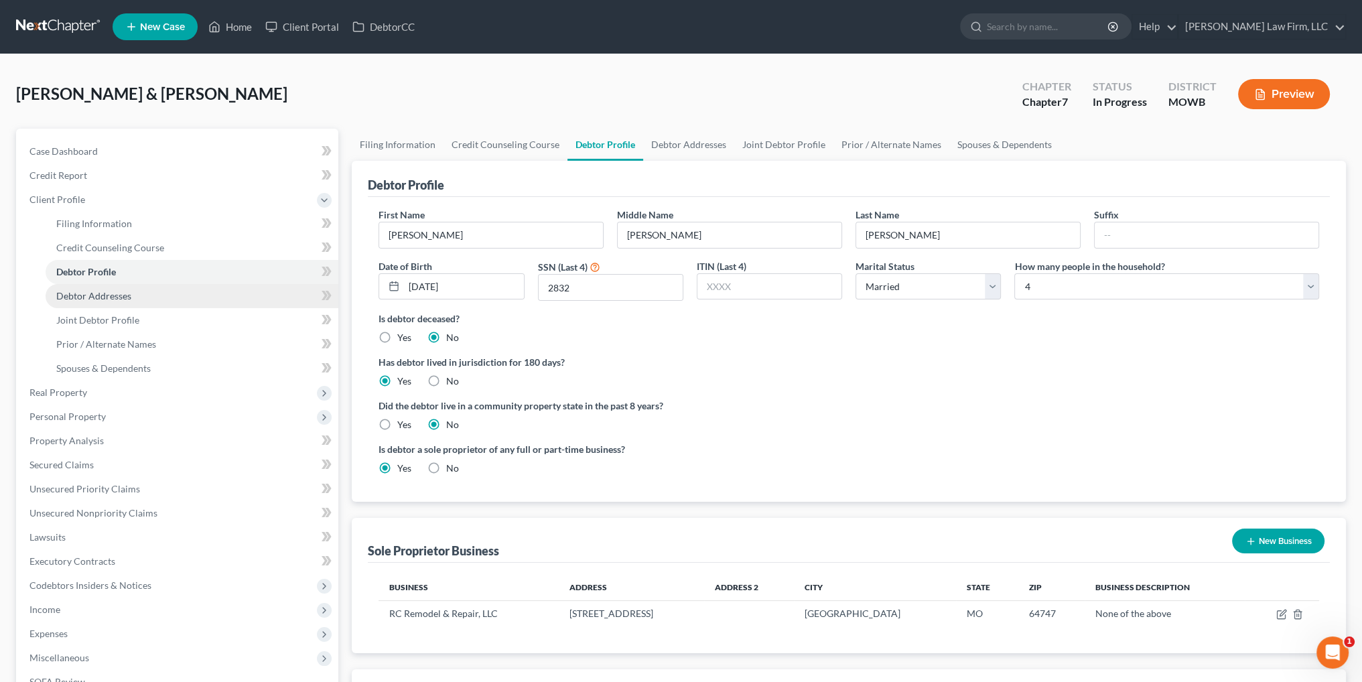
click at [96, 295] on span "Debtor Addresses" at bounding box center [93, 295] width 75 height 11
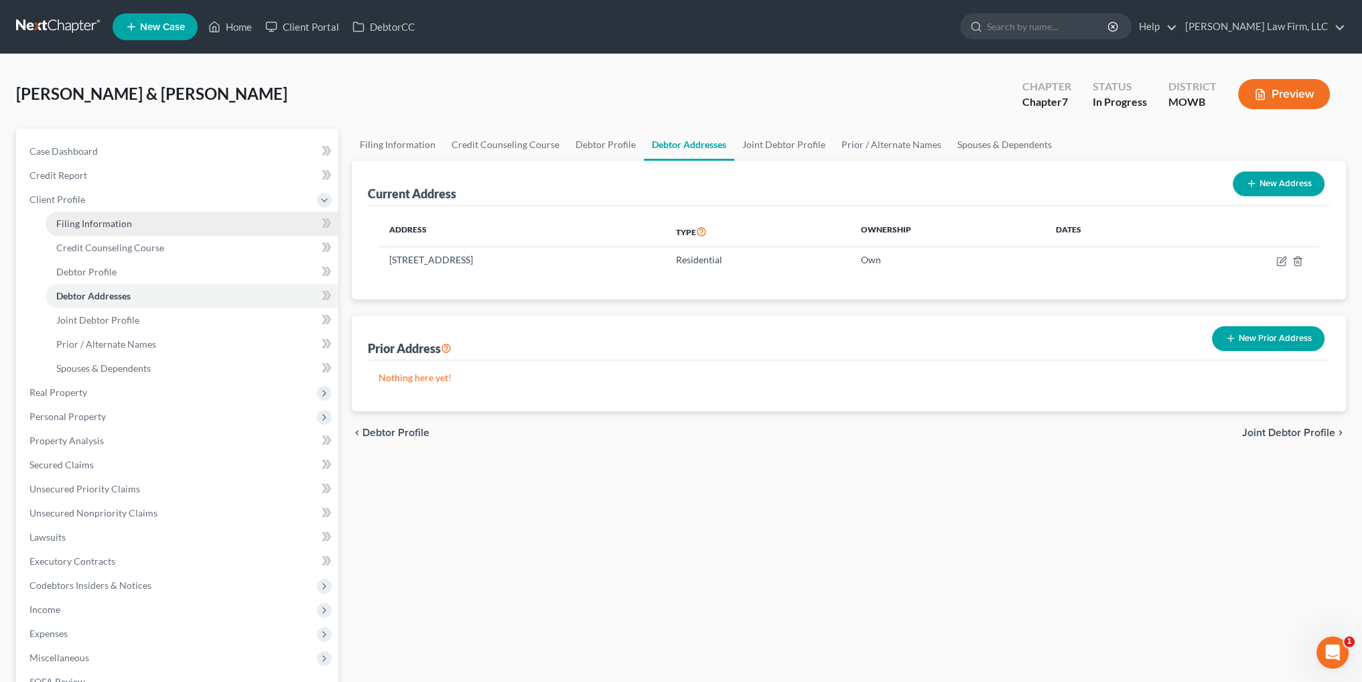
click at [71, 220] on span "Filing Information" at bounding box center [94, 223] width 76 height 11
select select "0"
select select "3"
select select "1"
select select "0"
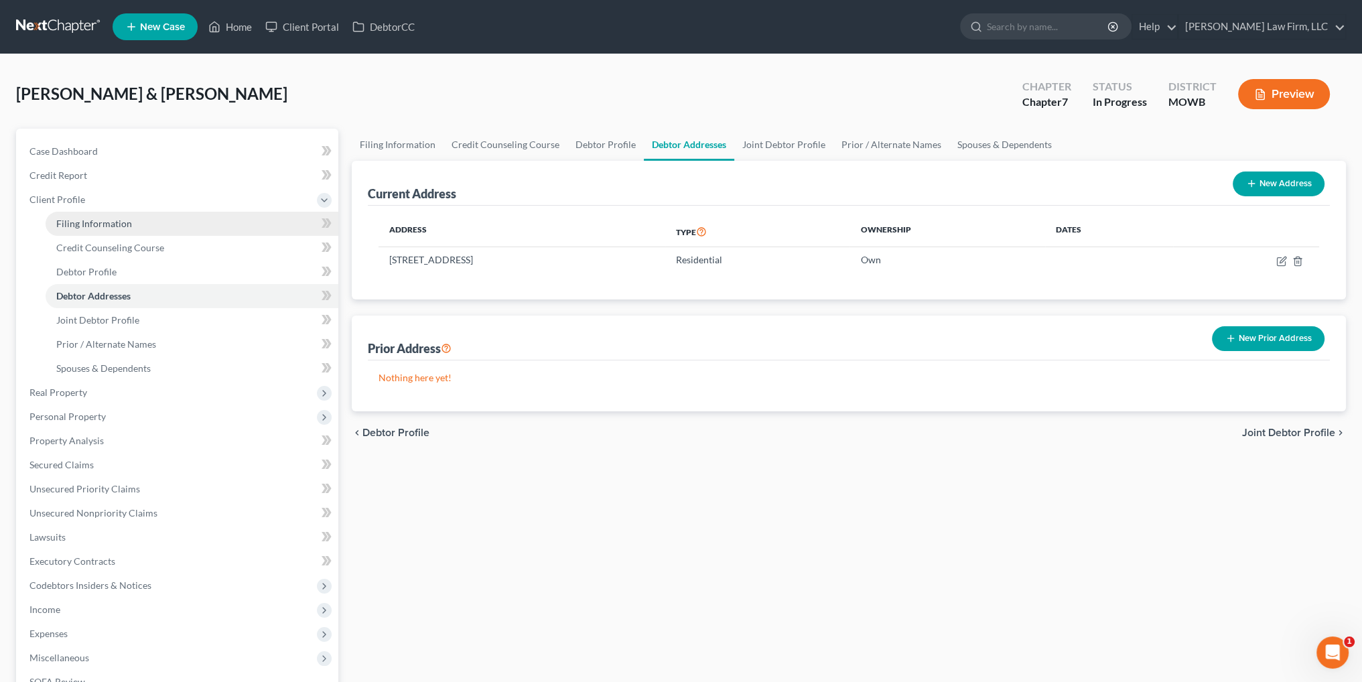
select select "26"
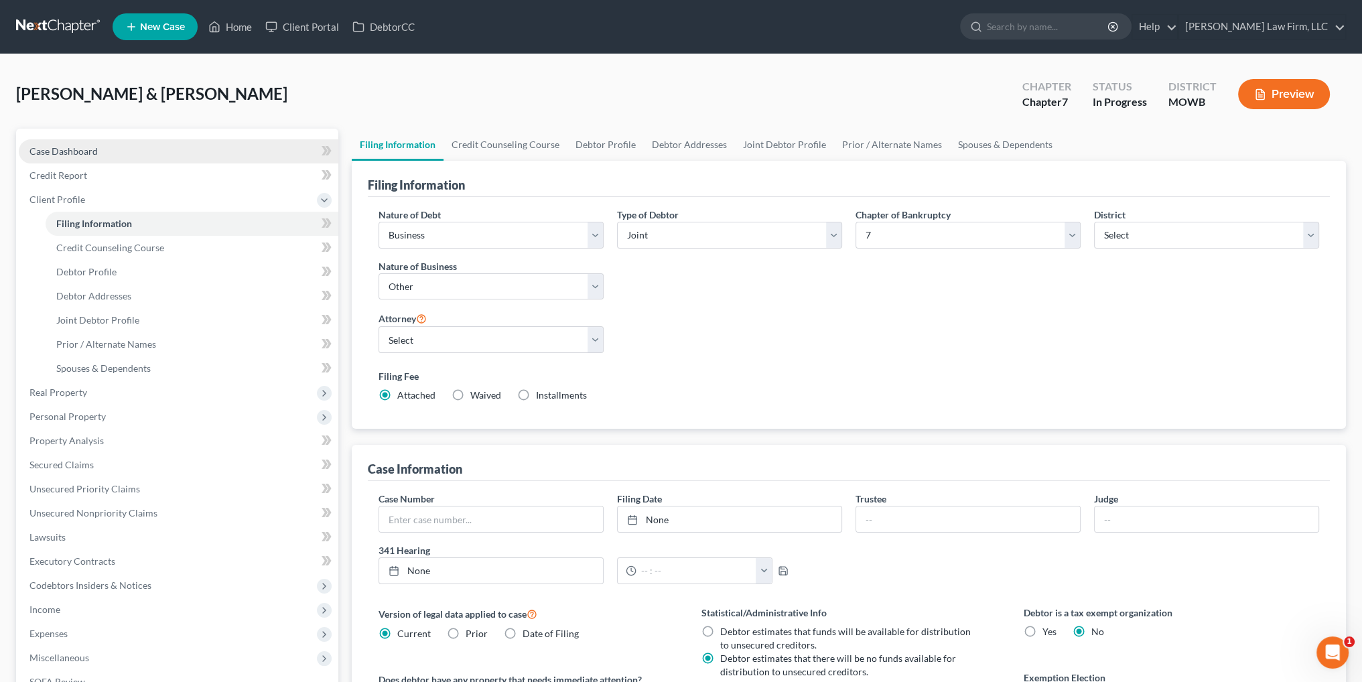
click at [43, 155] on span "Case Dashboard" at bounding box center [63, 150] width 68 height 11
select select "4"
select select "0"
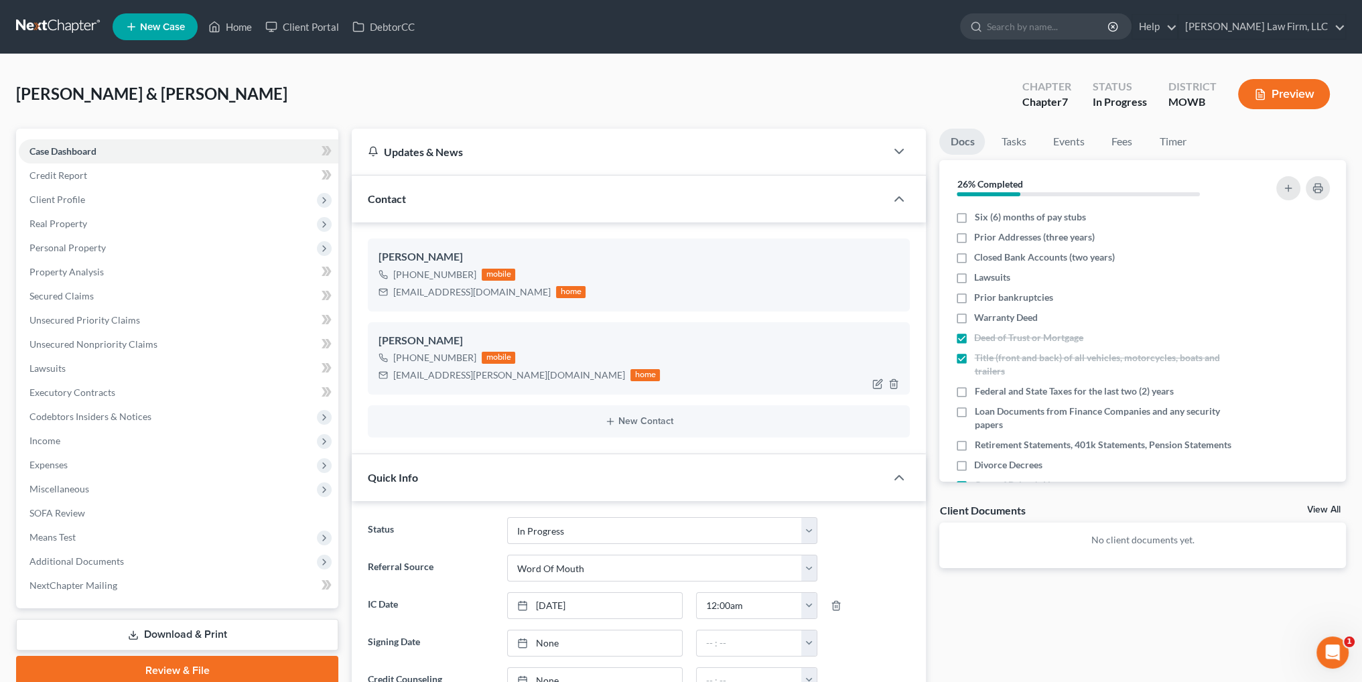
drag, startPoint x: 43, startPoint y: 438, endPoint x: 442, endPoint y: 373, distance: 404.4
click at [43, 438] on span "Income" at bounding box center [44, 440] width 31 height 11
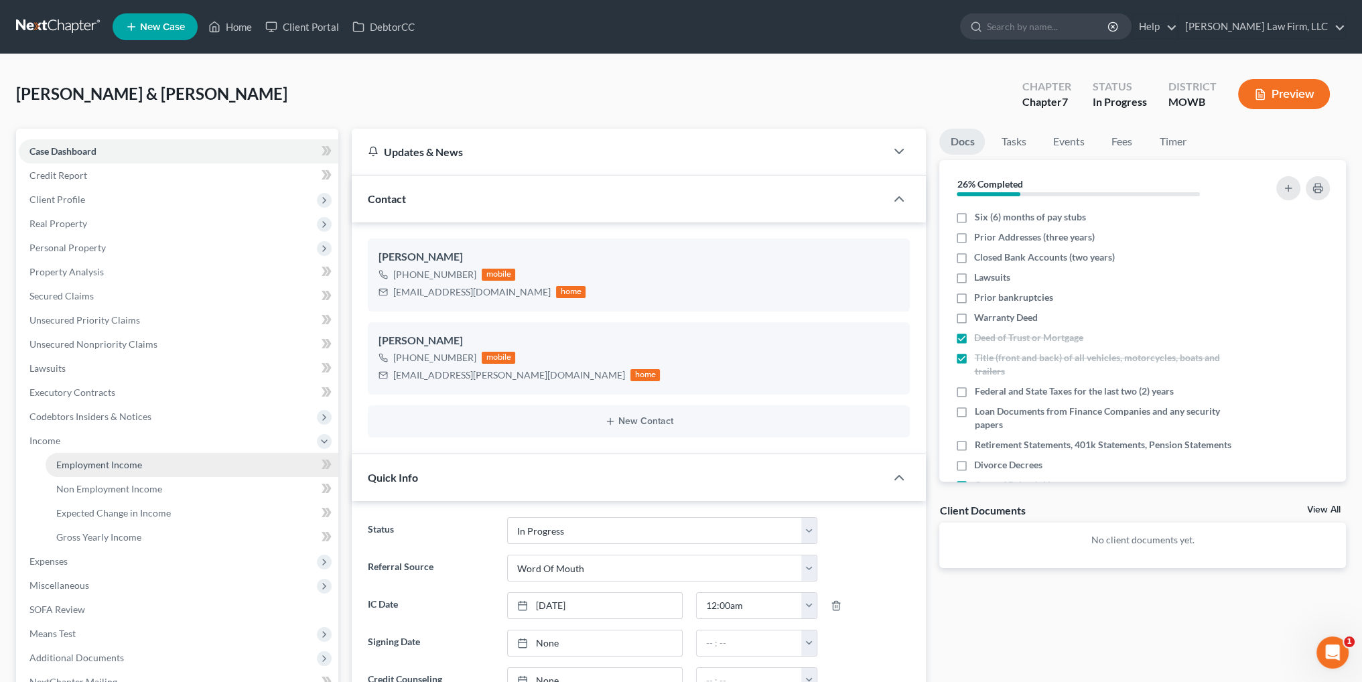
click at [115, 460] on span "Employment Income" at bounding box center [99, 464] width 86 height 11
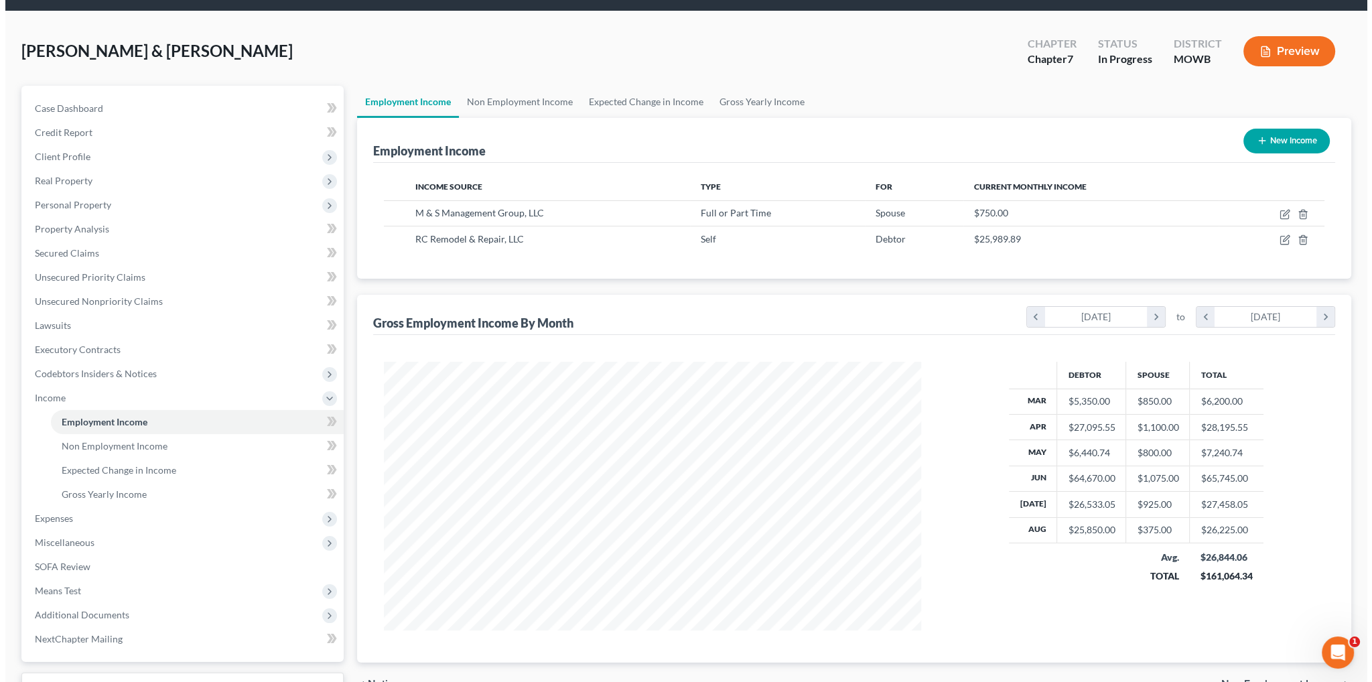
scroll to position [67, 0]
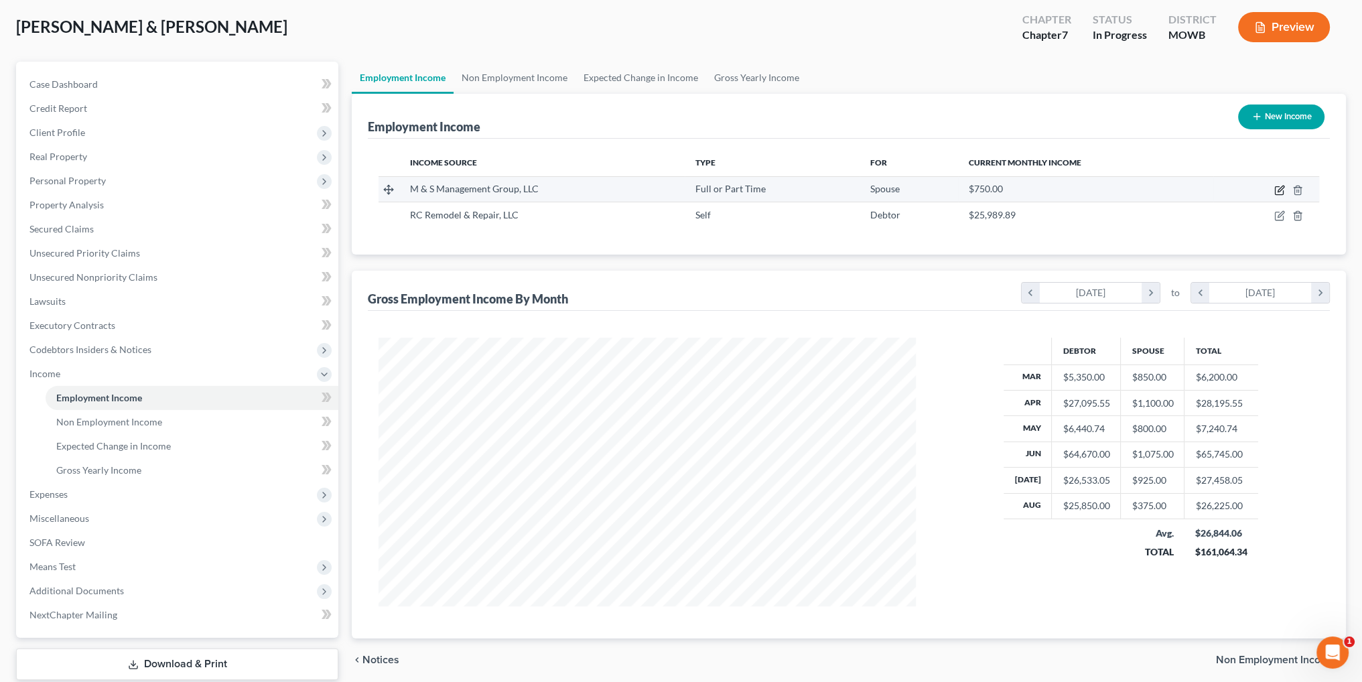
click at [1279, 191] on icon "button" at bounding box center [1280, 189] width 6 height 6
select select "0"
select select "26"
select select "1"
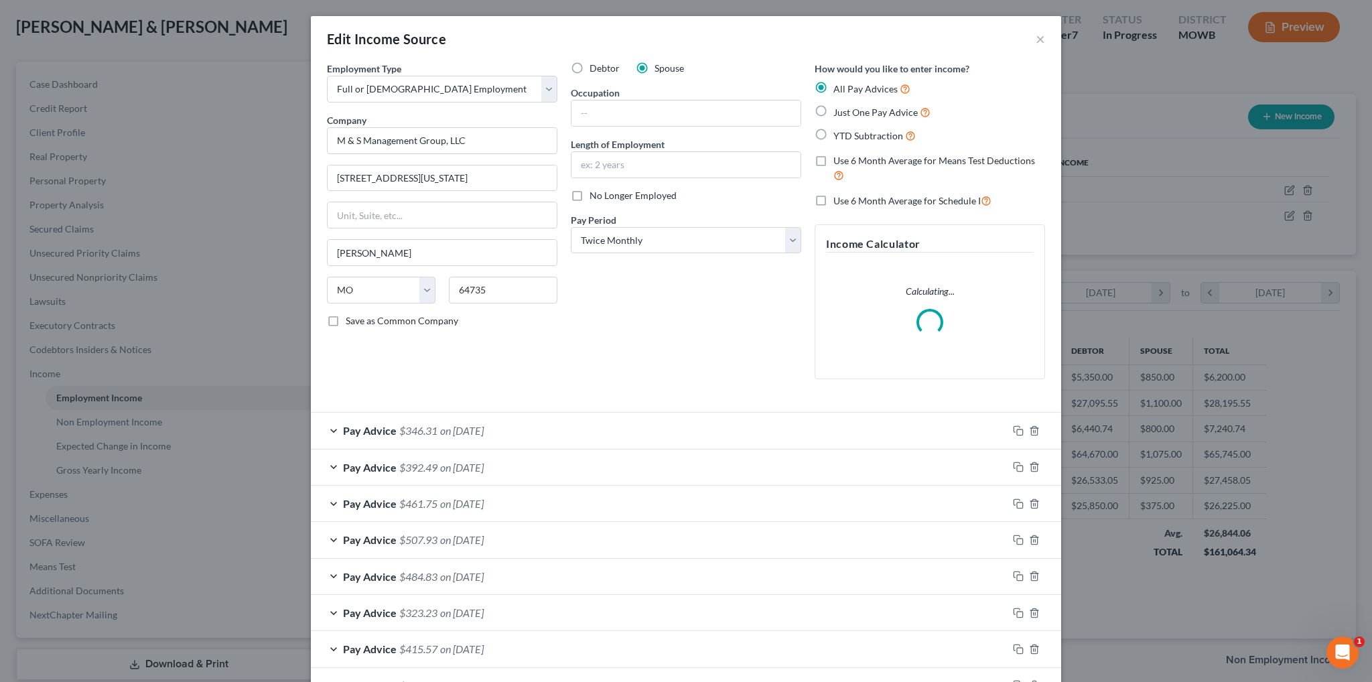
scroll to position [271, 568]
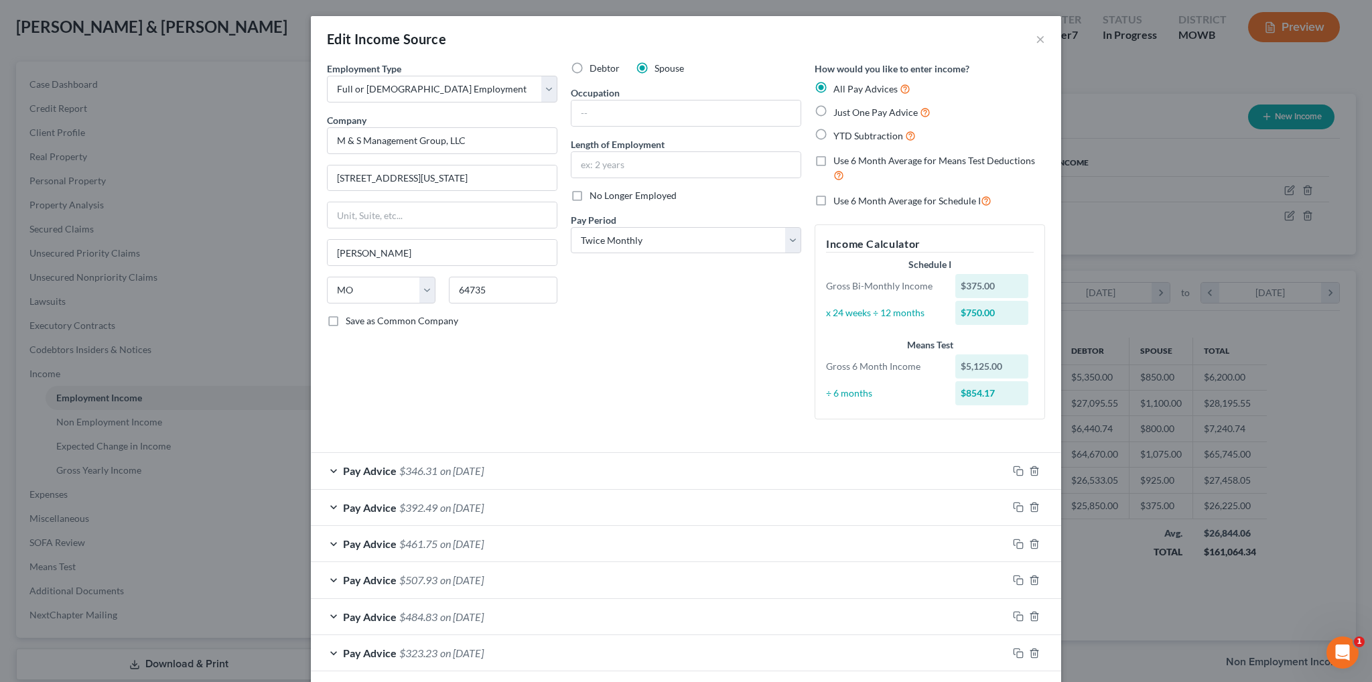
click at [484, 468] on span "on [DATE]" at bounding box center [462, 470] width 44 height 13
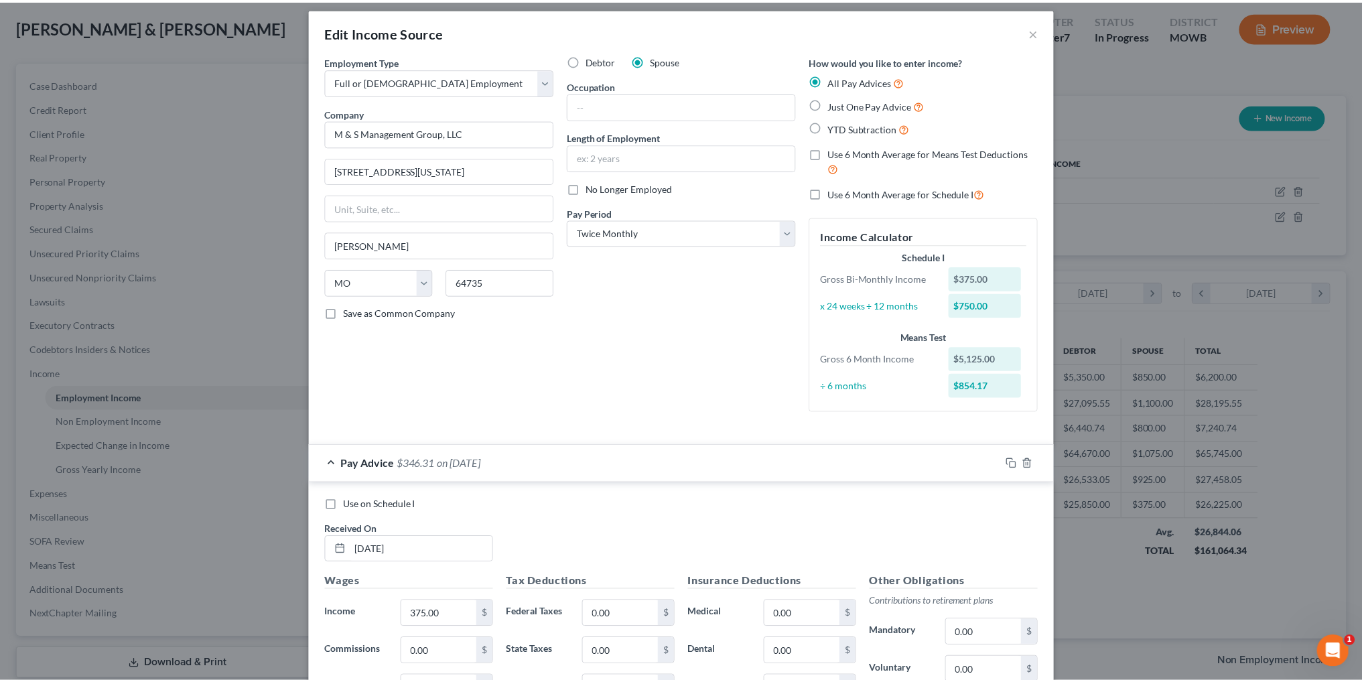
scroll to position [0, 0]
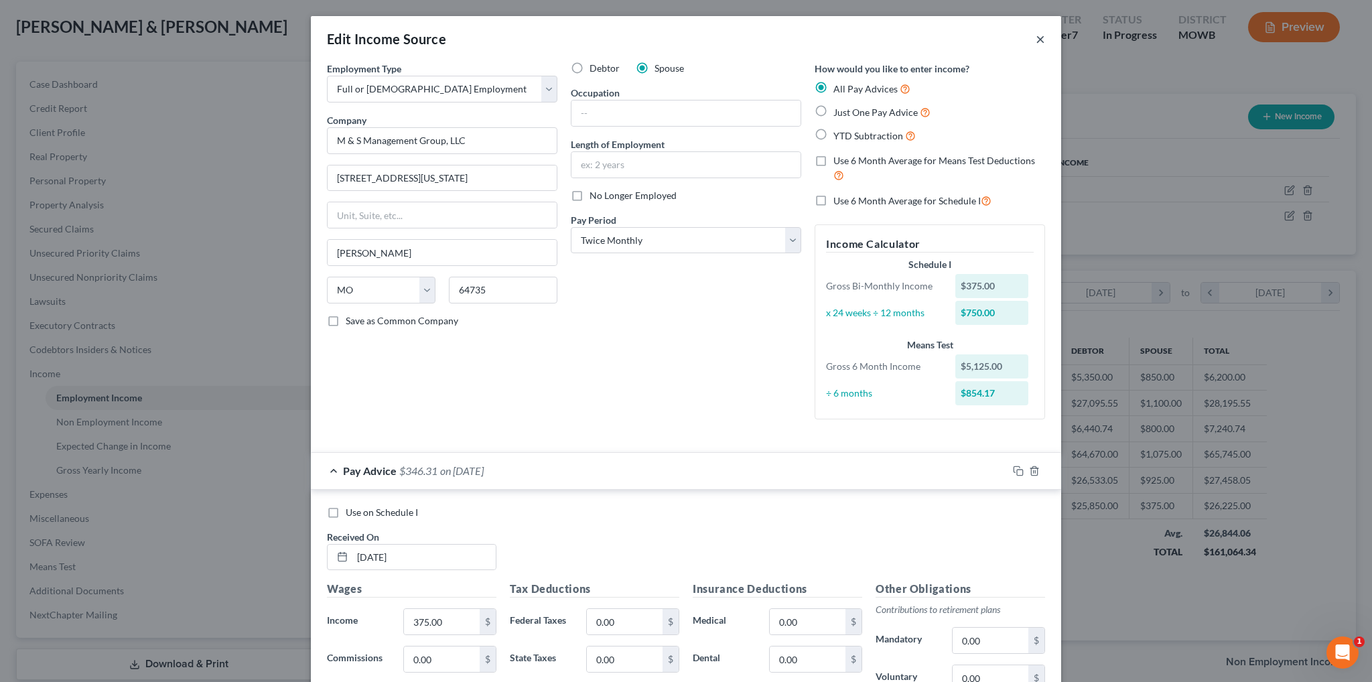
click at [1035, 39] on button "×" at bounding box center [1039, 39] width 9 height 16
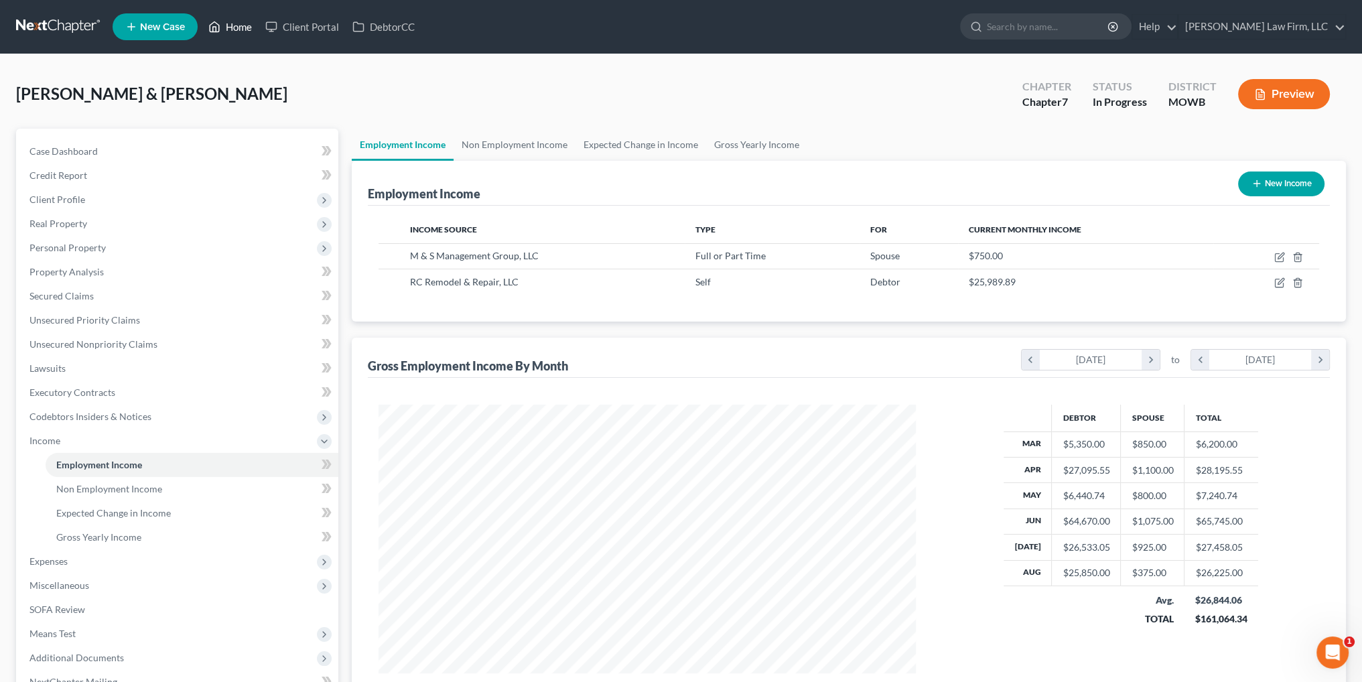
click at [236, 26] on link "Home" at bounding box center [230, 27] width 57 height 24
